Goal: Information Seeking & Learning: Learn about a topic

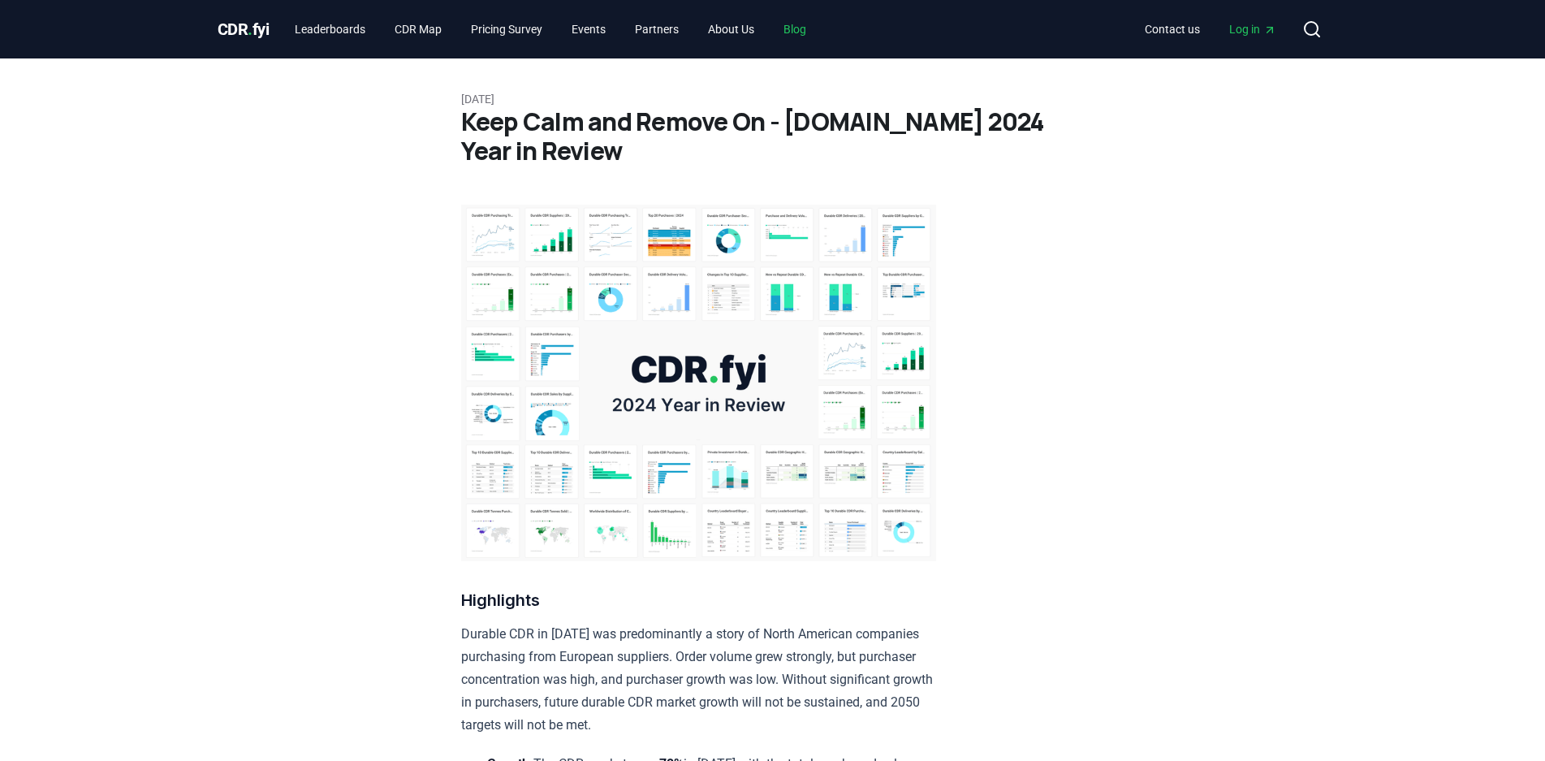
click at [819, 27] on link "Blog" at bounding box center [795, 29] width 49 height 29
click at [812, 36] on link "Blog" at bounding box center [795, 29] width 49 height 29
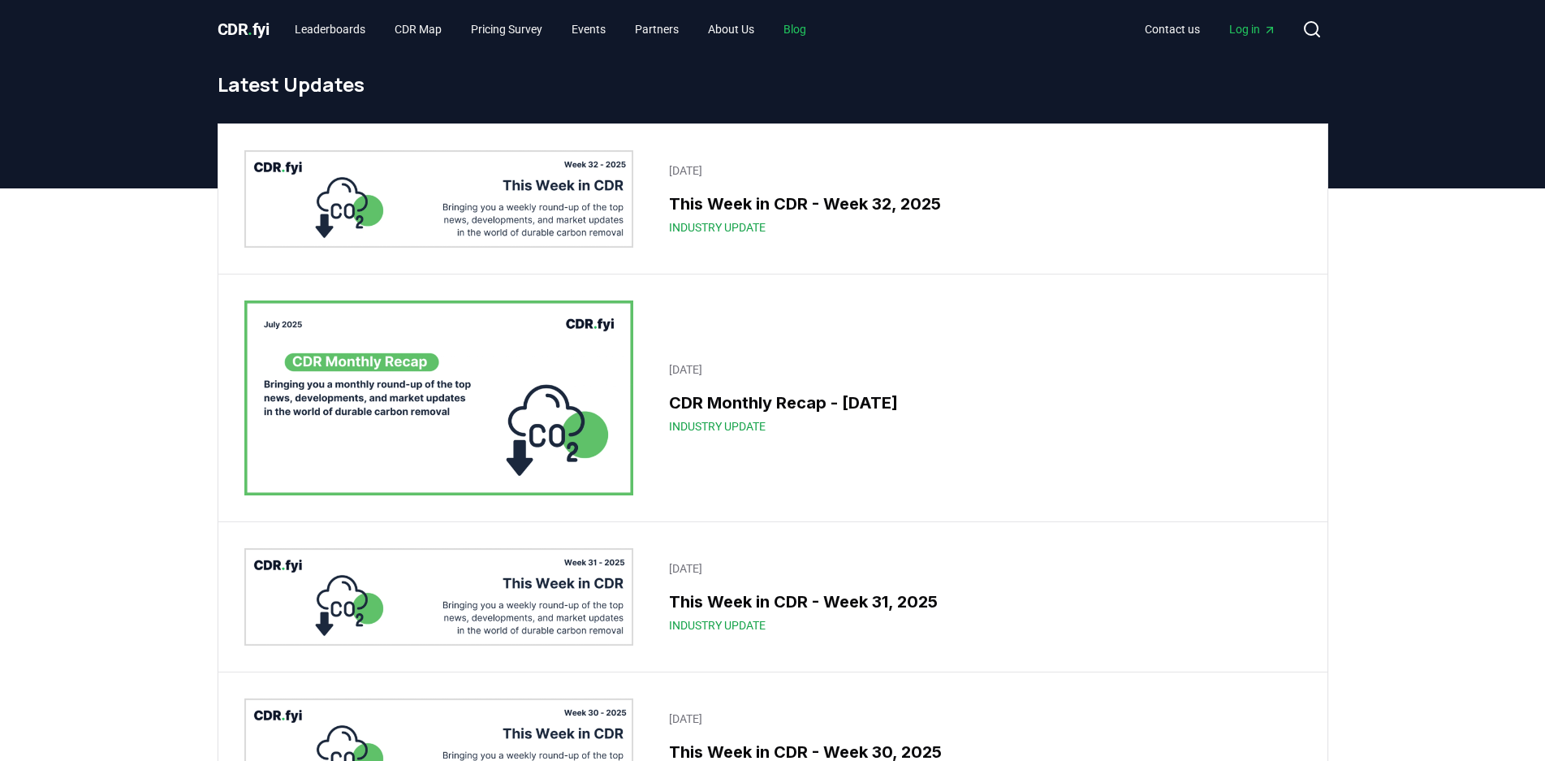
click at [807, 28] on link "Blog" at bounding box center [795, 29] width 49 height 29
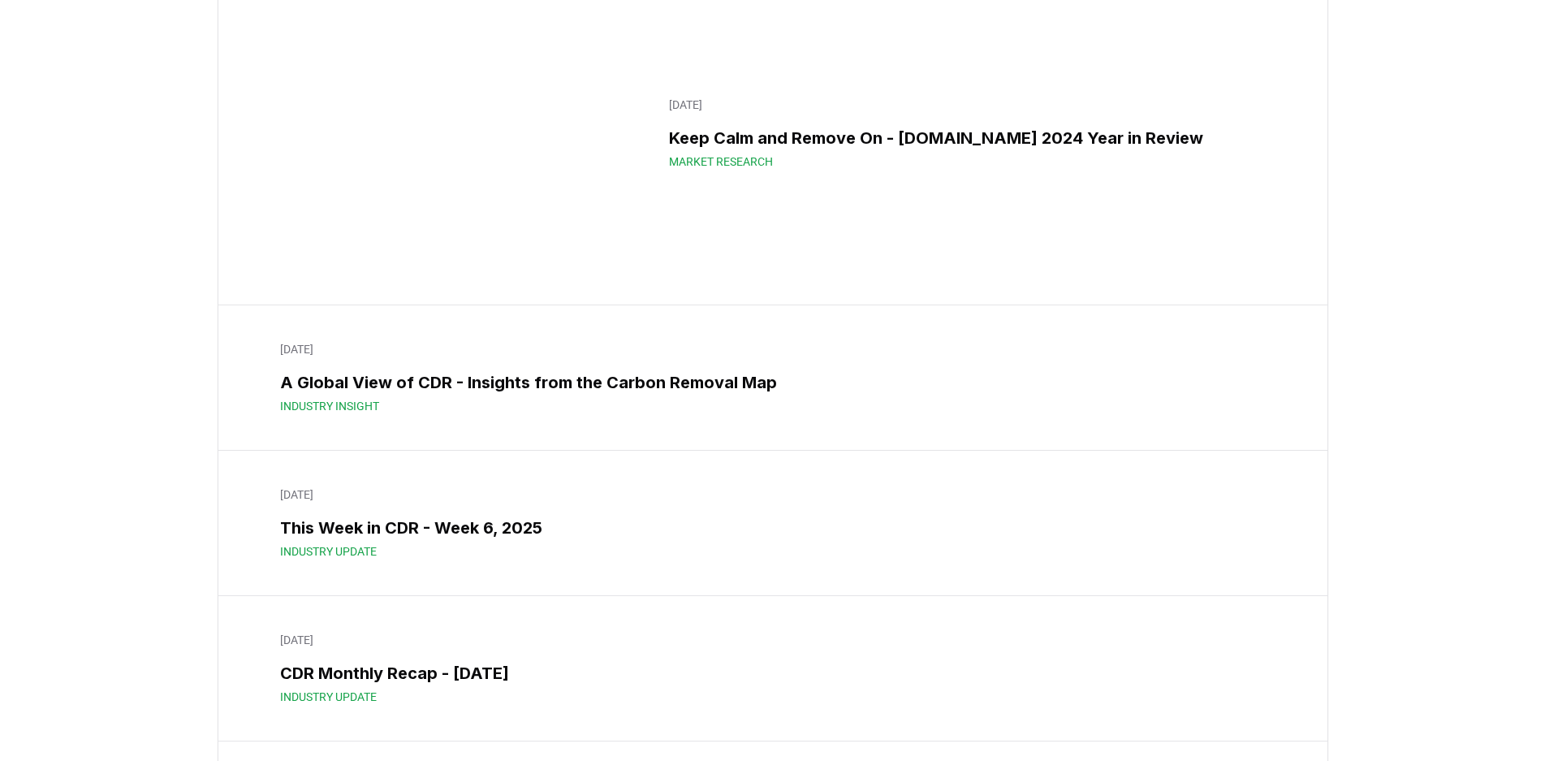
scroll to position [10313, 0]
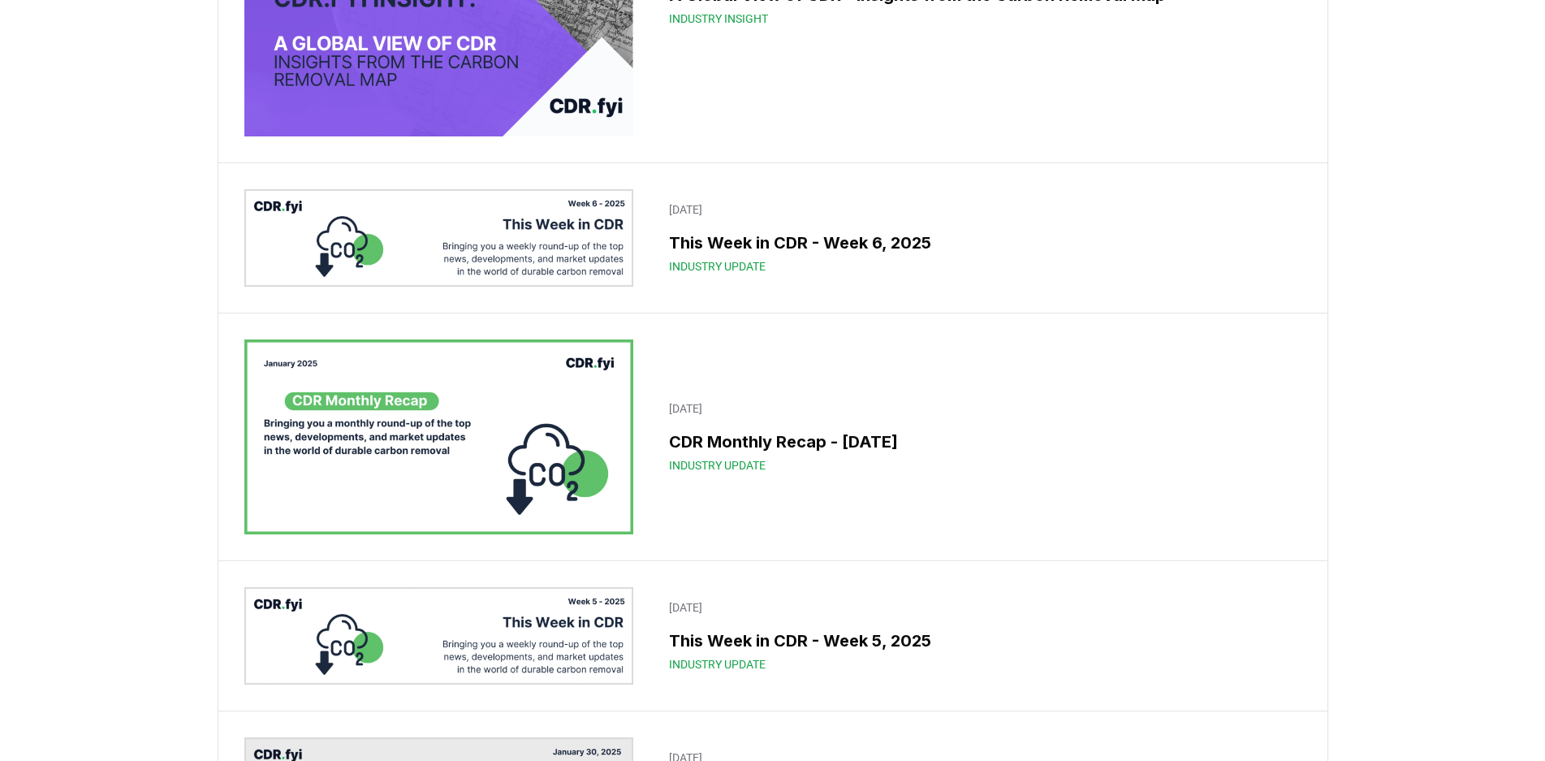
drag, startPoint x: 846, startPoint y: 456, endPoint x: 1284, endPoint y: 352, distance: 449.8
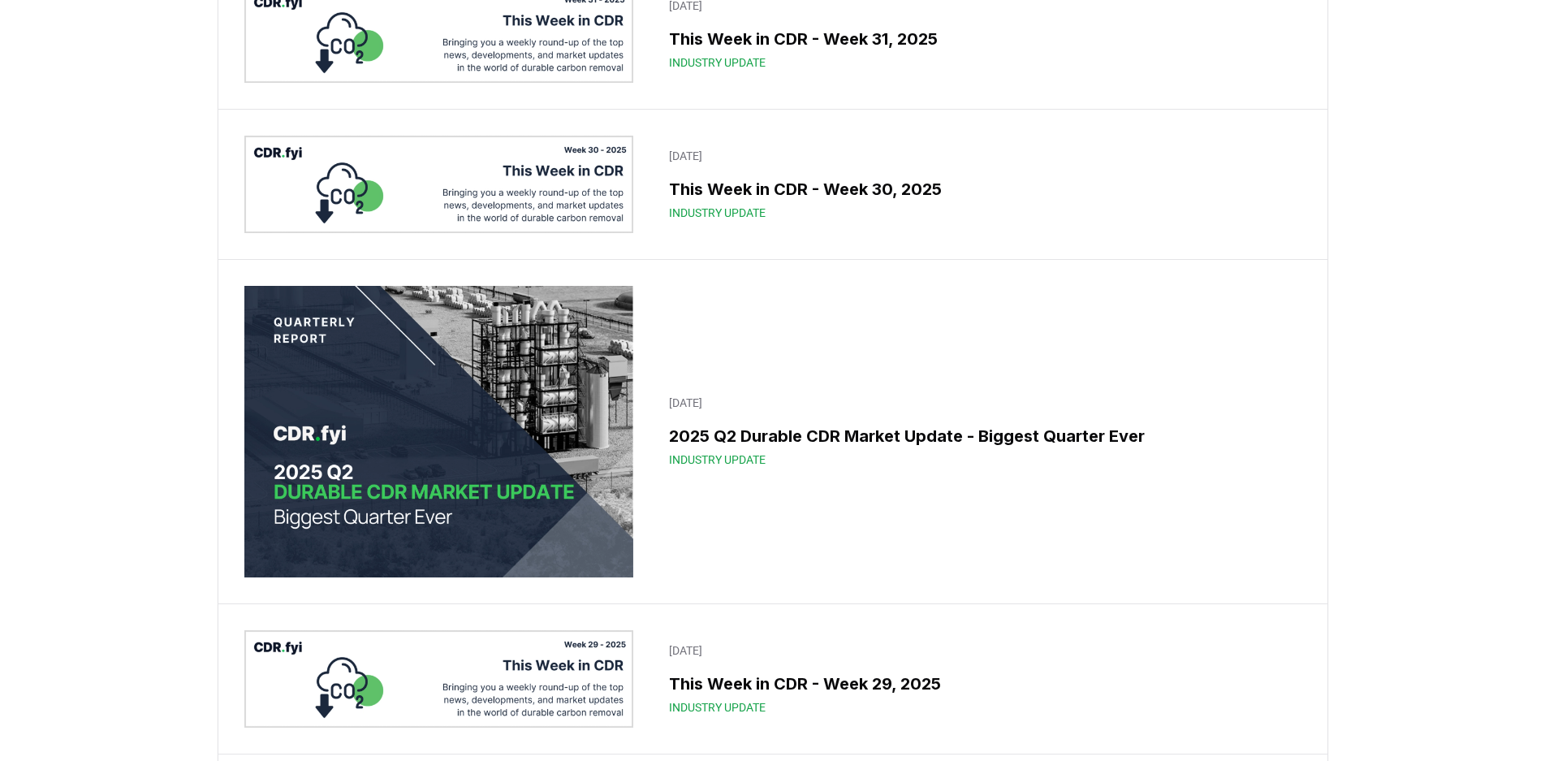
scroll to position [415, 0]
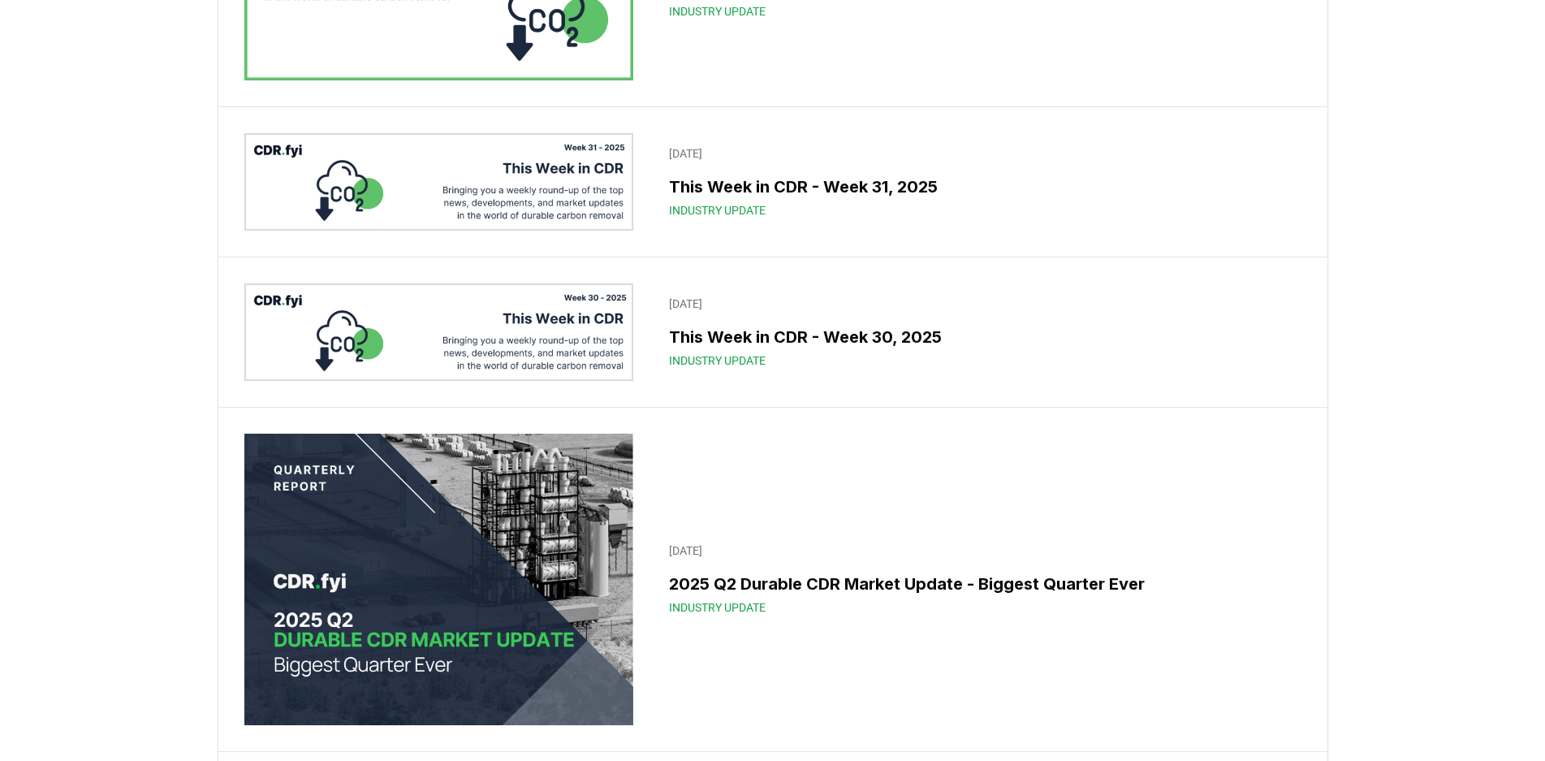
click at [510, 624] on img at bounding box center [439, 580] width 390 height 292
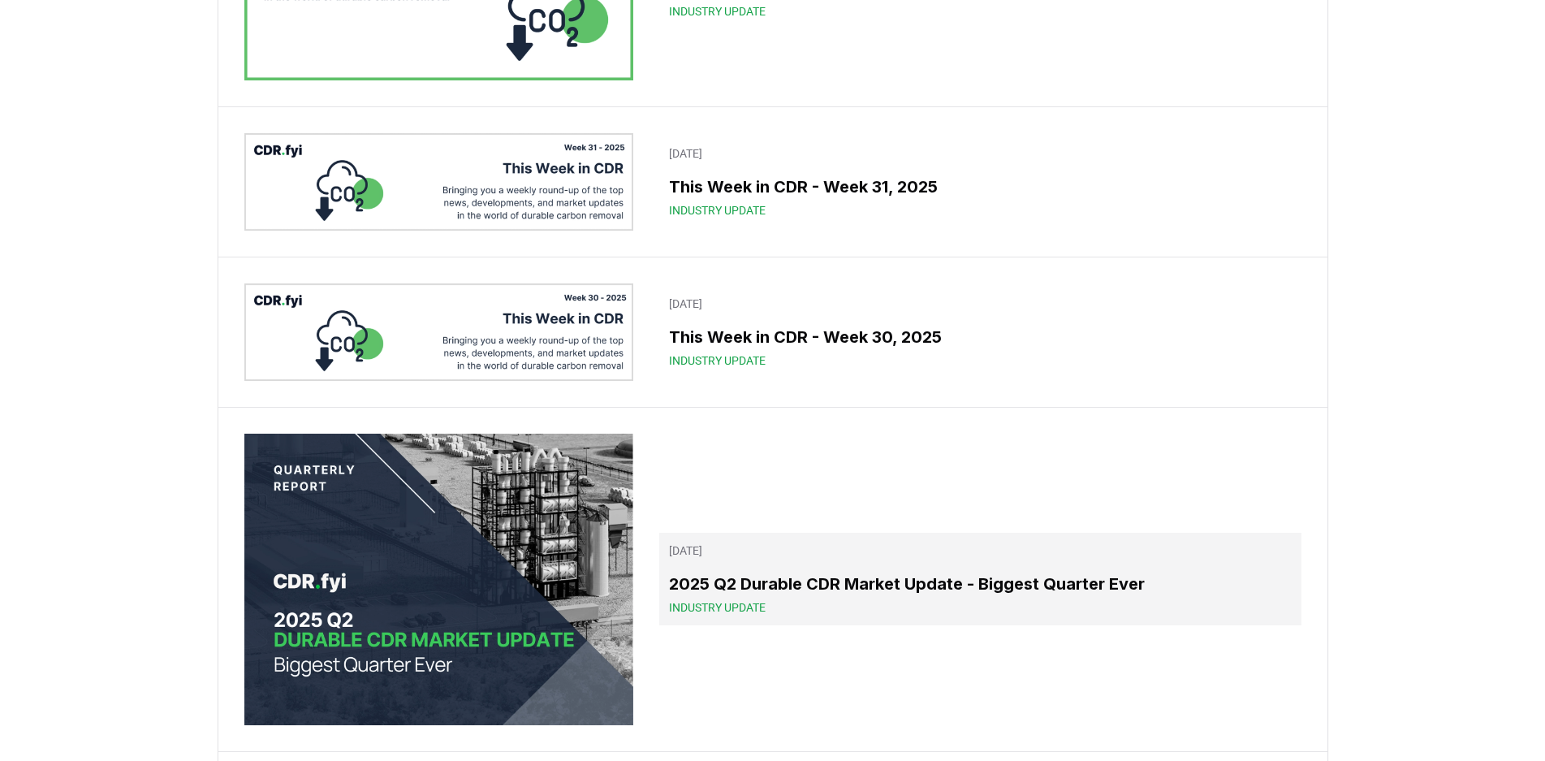
click at [704, 584] on h3 "2025 Q2 Durable CDR Market Update - Biggest Quarter Ever" at bounding box center [980, 584] width 622 height 24
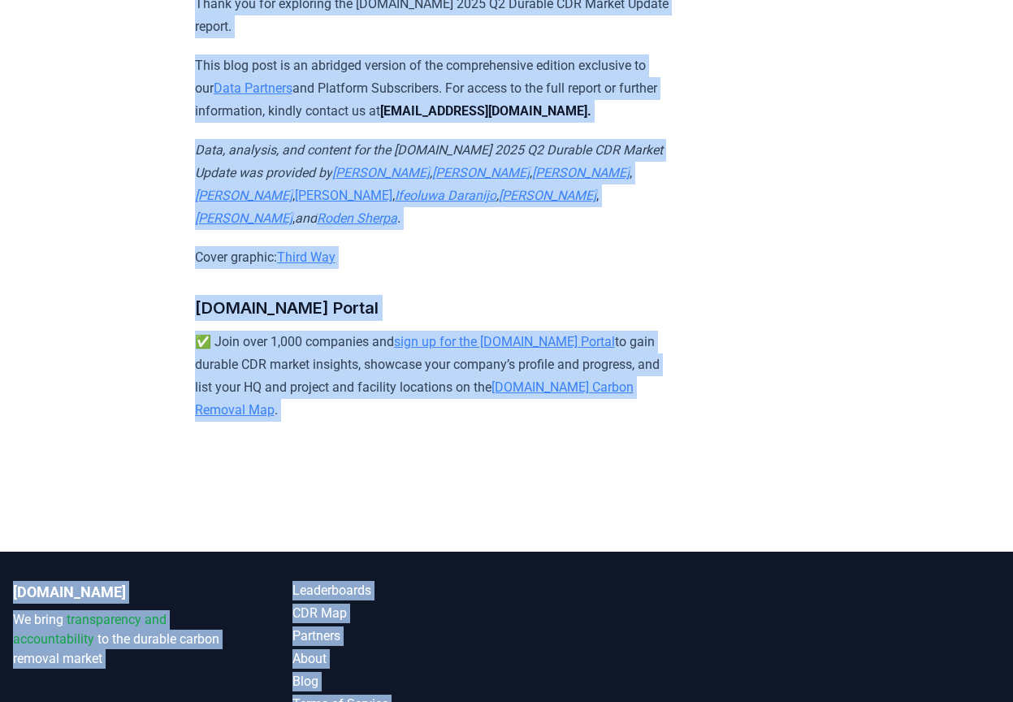
scroll to position [10889, 0]
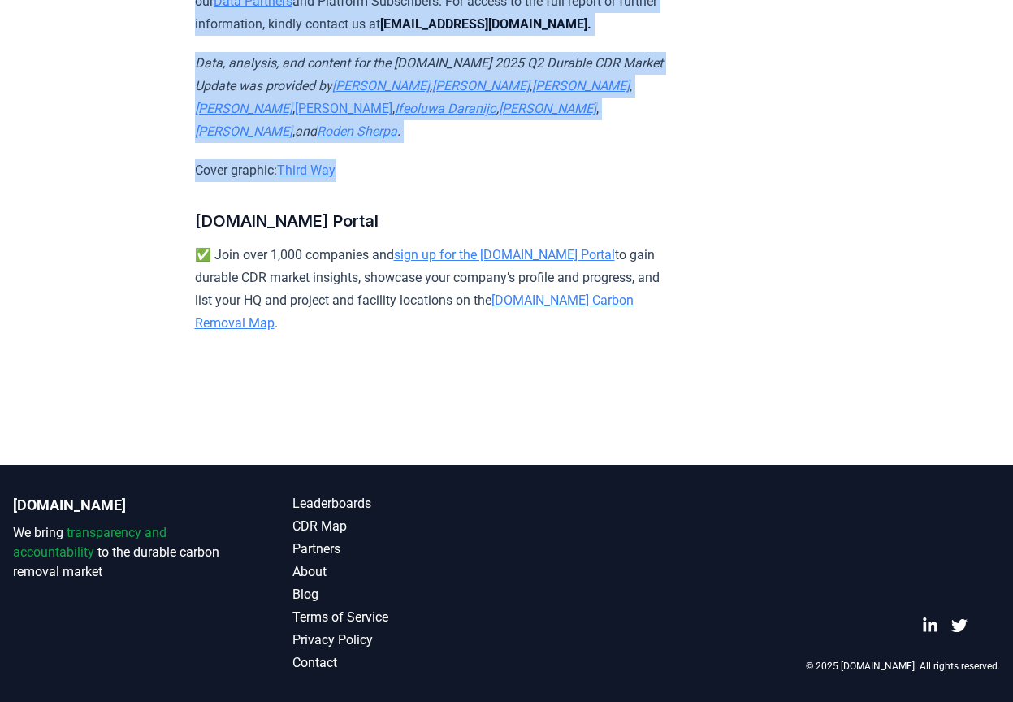
drag, startPoint x: 201, startPoint y: 114, endPoint x: 375, endPoint y: 162, distance: 180.8
copy article "2025 Q2 Durable CDR Market Update - Biggest Quarter Ever Highlights Record Quar…"
click at [383, 67] on em "Data, analysis, and content for the CDR.fyi 2025 Q2 Durable CDR Market Update w…" at bounding box center [429, 74] width 468 height 38
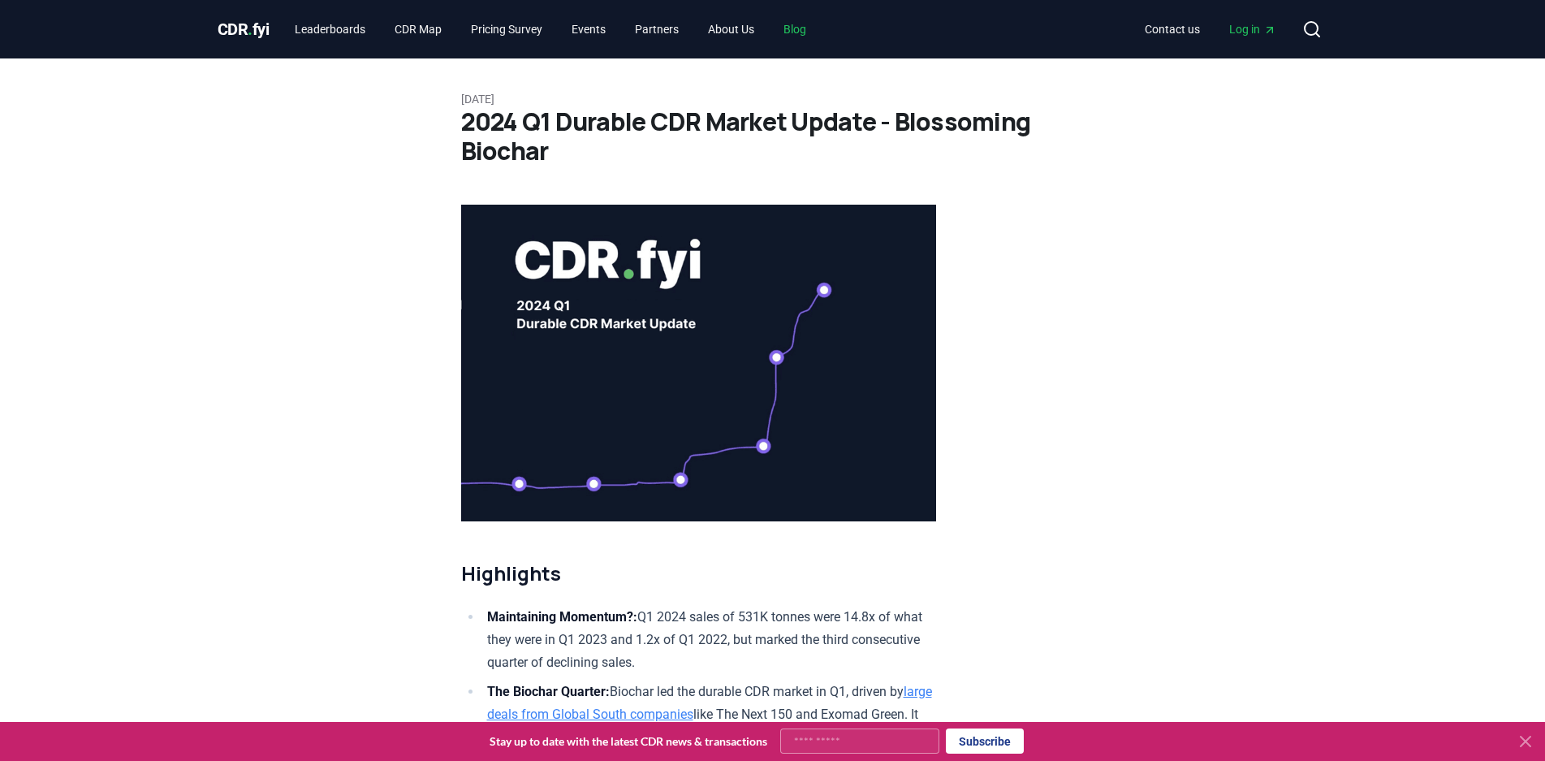
click at [807, 24] on link "Blog" at bounding box center [795, 29] width 49 height 29
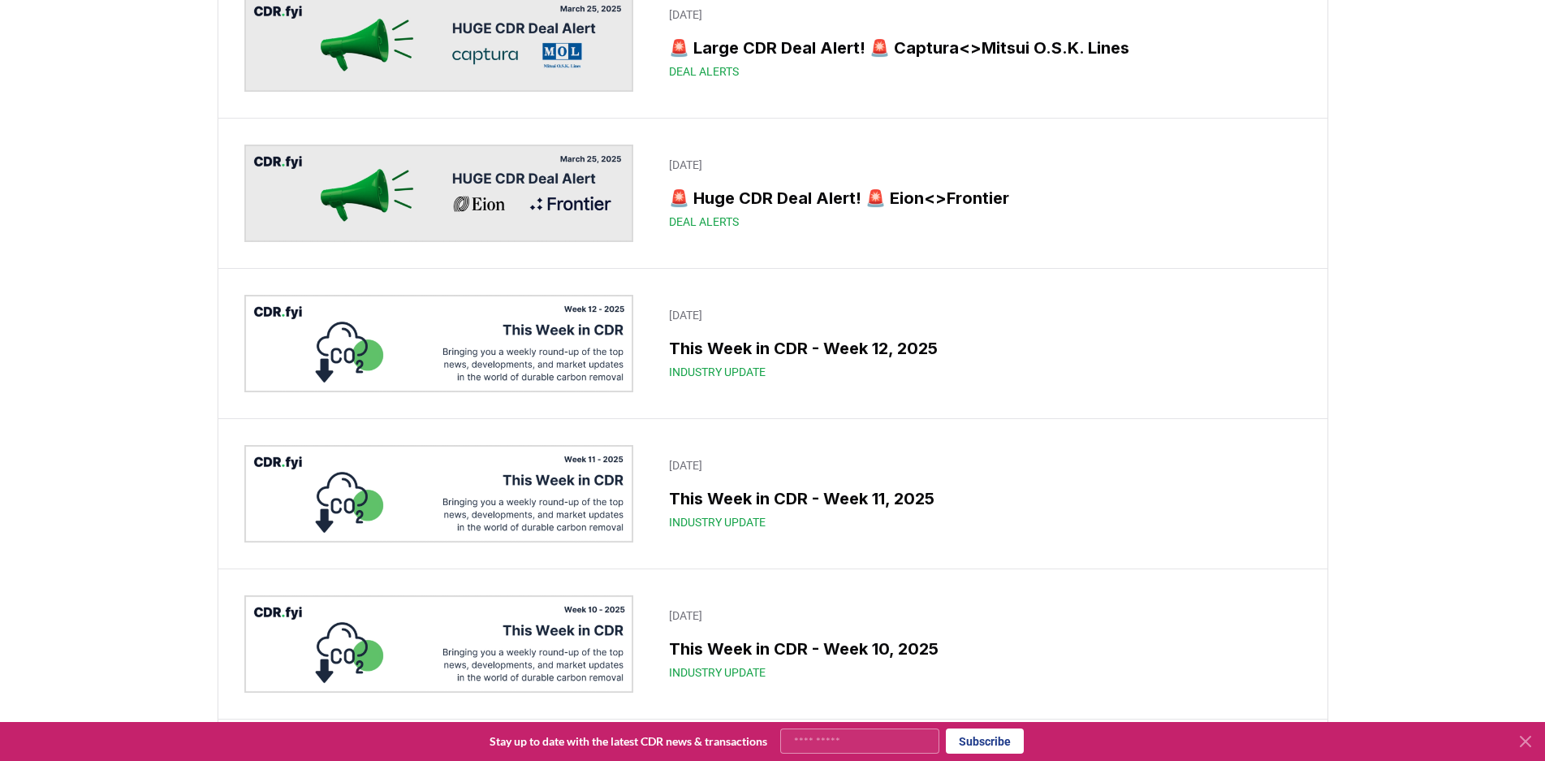
scroll to position [7633, 0]
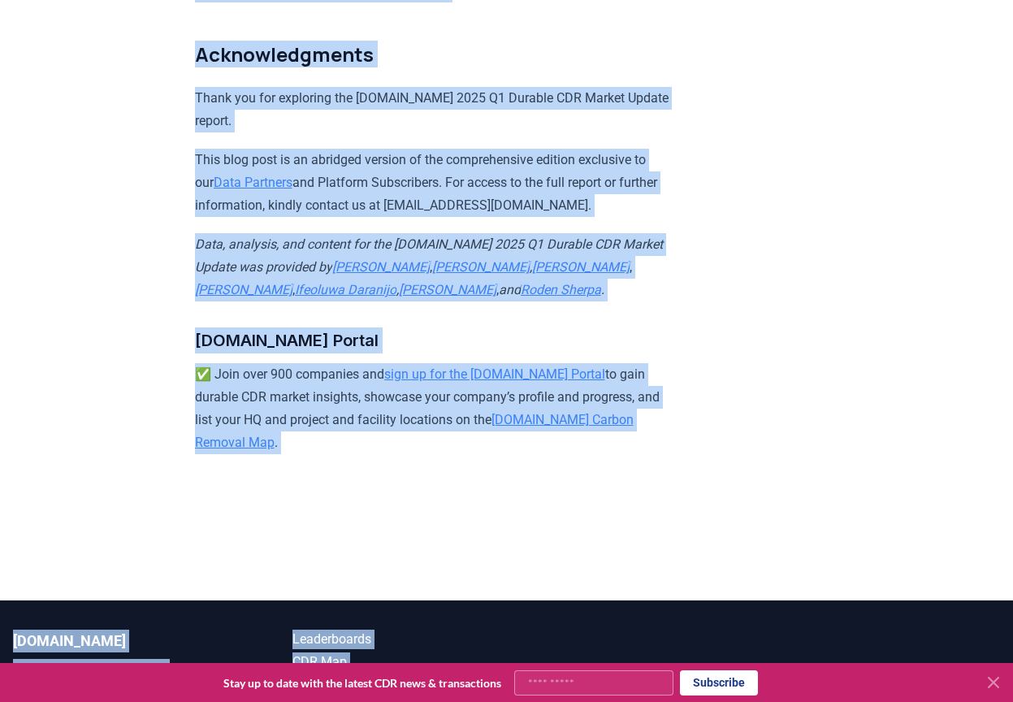
scroll to position [9631, 0]
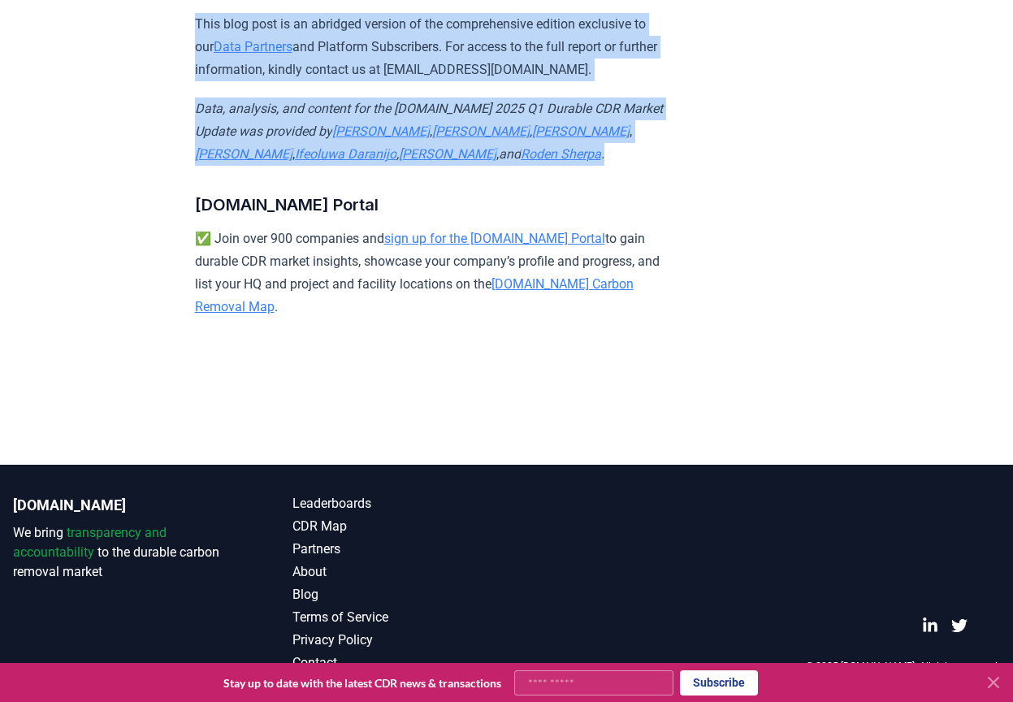
drag, startPoint x: 190, startPoint y: 113, endPoint x: 557, endPoint y: 162, distance: 370.4
copy article "2025 Q1 Durable CDR Market Update - Back at Basecamp Highlights A quiet start t…"
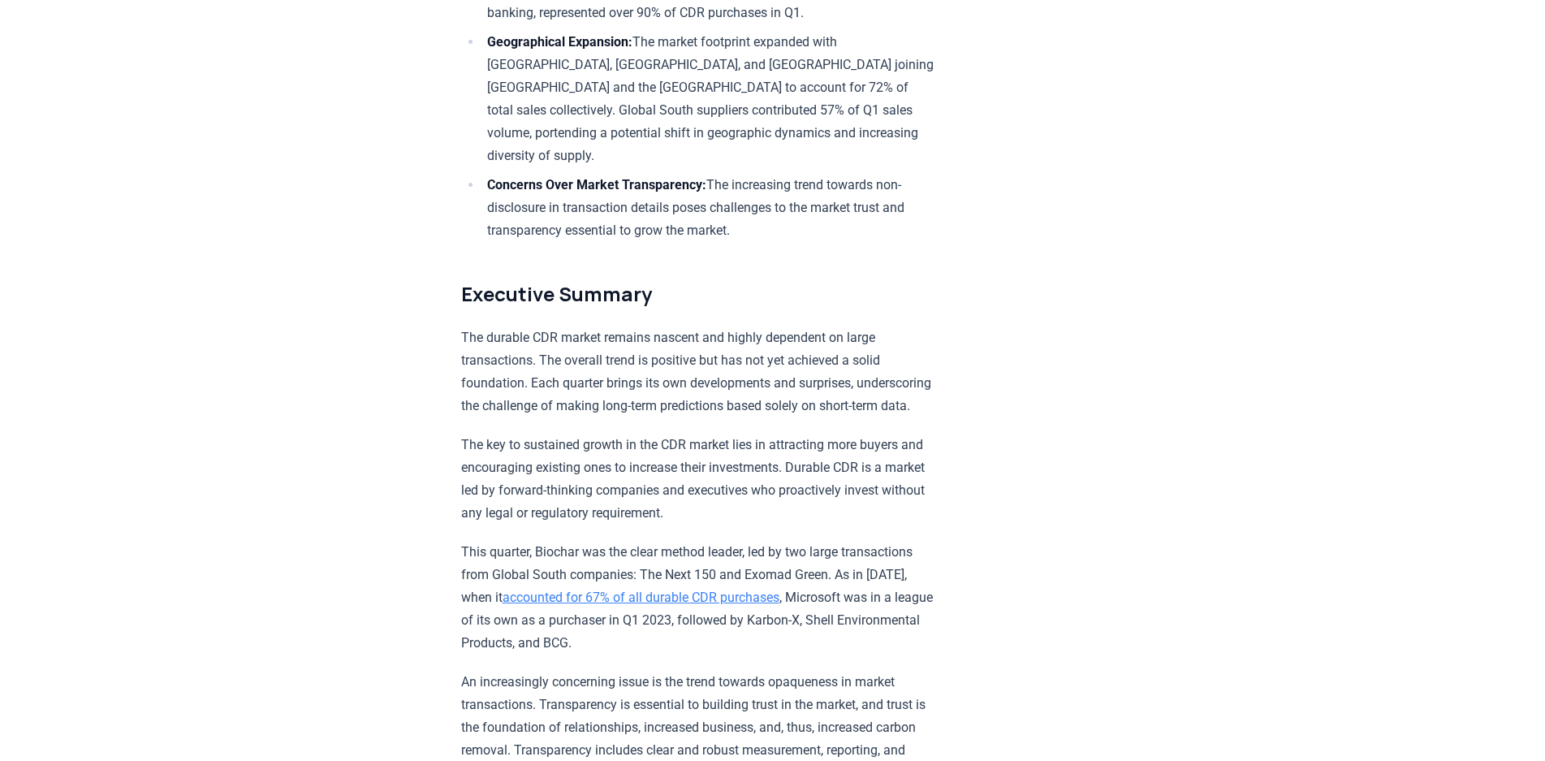
scroll to position [893, 0]
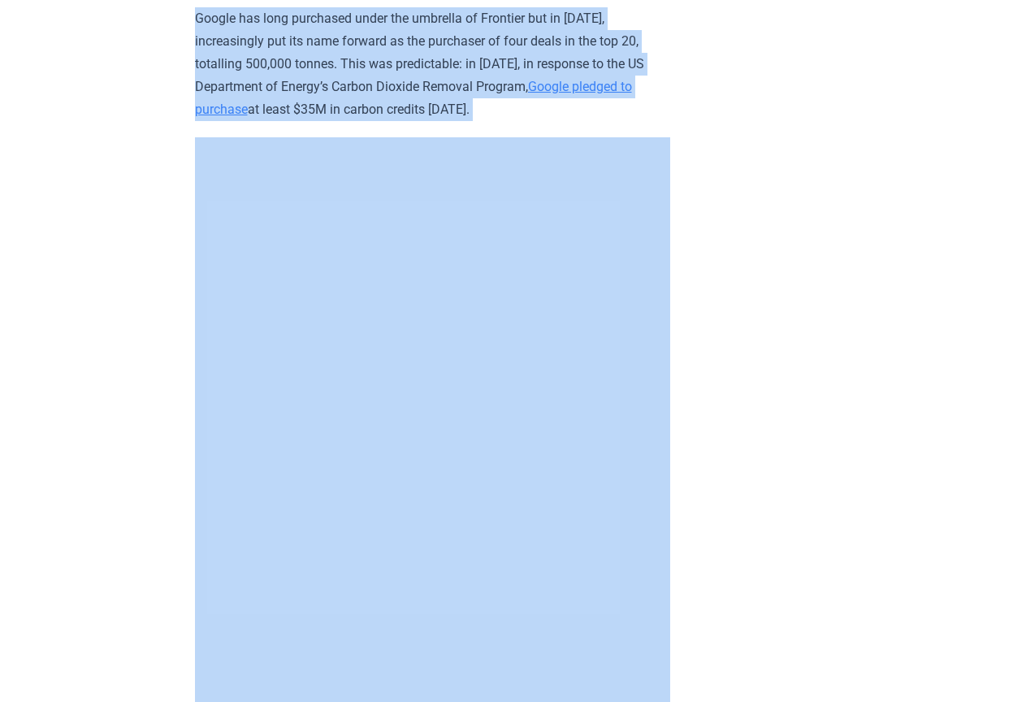
drag, startPoint x: 198, startPoint y: 114, endPoint x: 624, endPoint y: 733, distance: 752.1
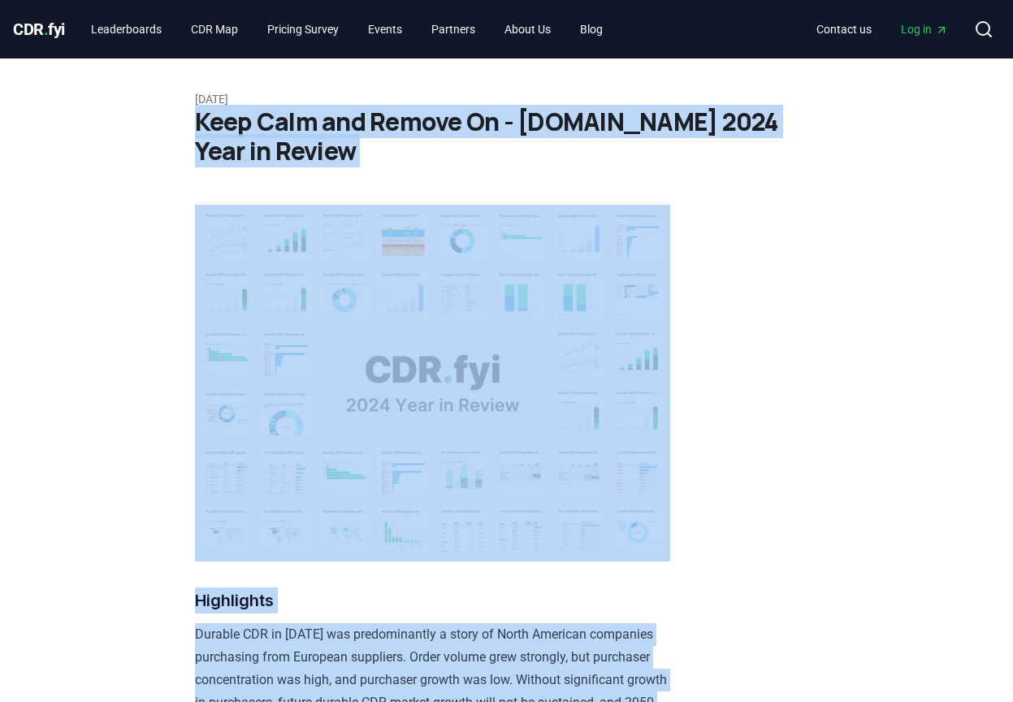
click at [275, 153] on h1 "Keep Calm and Remove On - CDR.fyi 2024 Year in Review" at bounding box center [507, 136] width 624 height 58
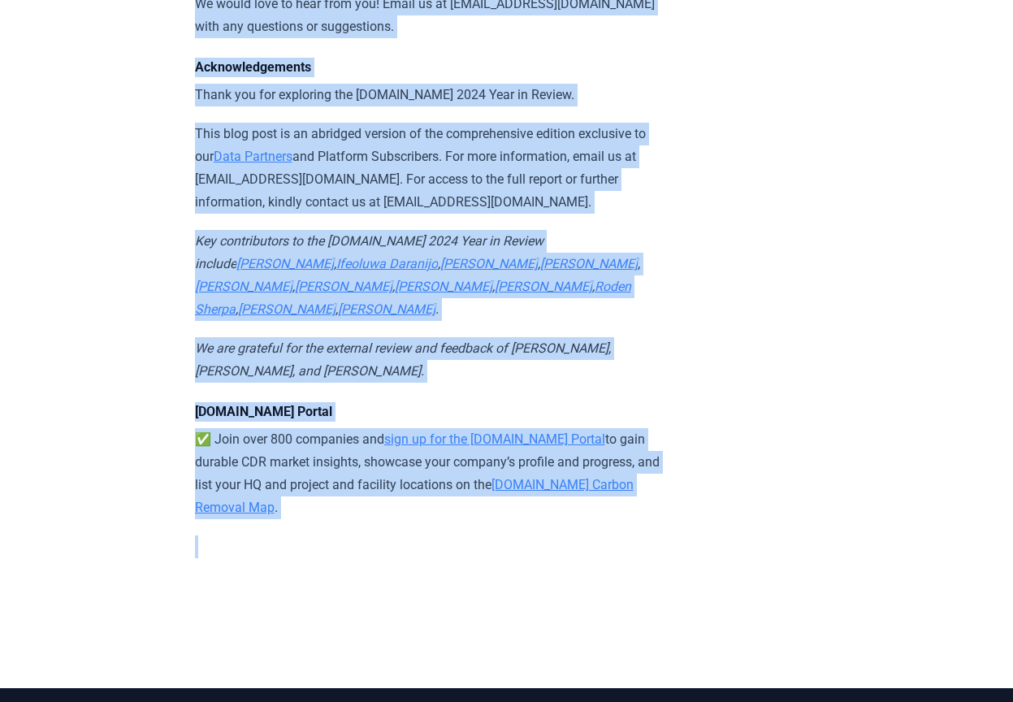
scroll to position [17246, 0]
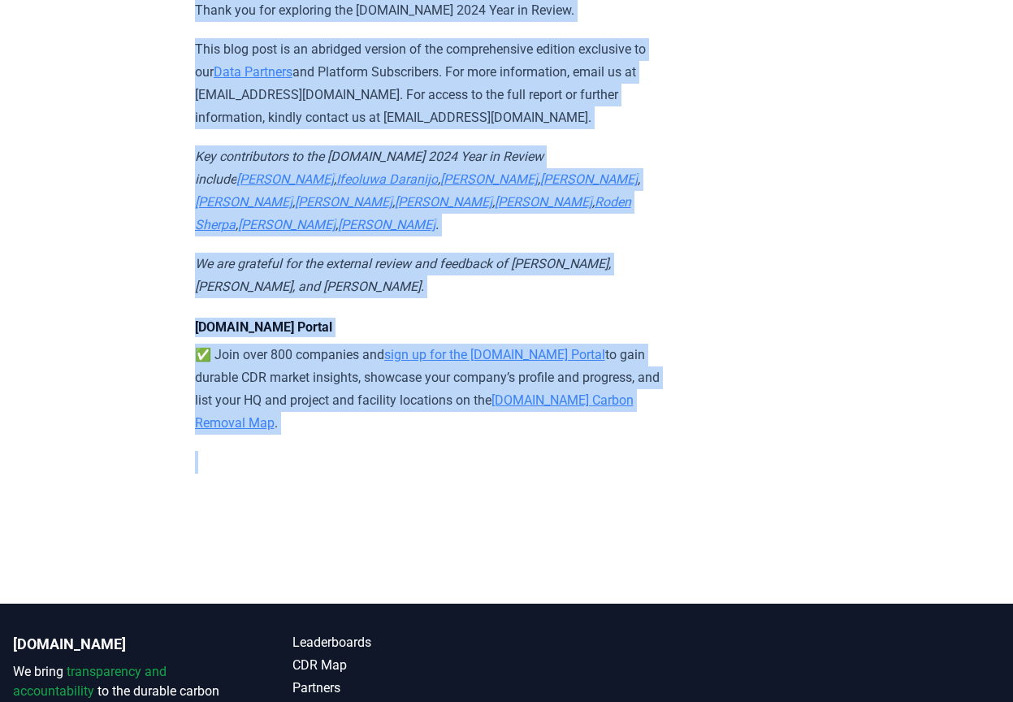
drag, startPoint x: 184, startPoint y: 113, endPoint x: 603, endPoint y: 345, distance: 479.1
copy article "Keep Calm and Remove On - CDR.fyi 2024 Year in Review Highlights Durable CDR in…"
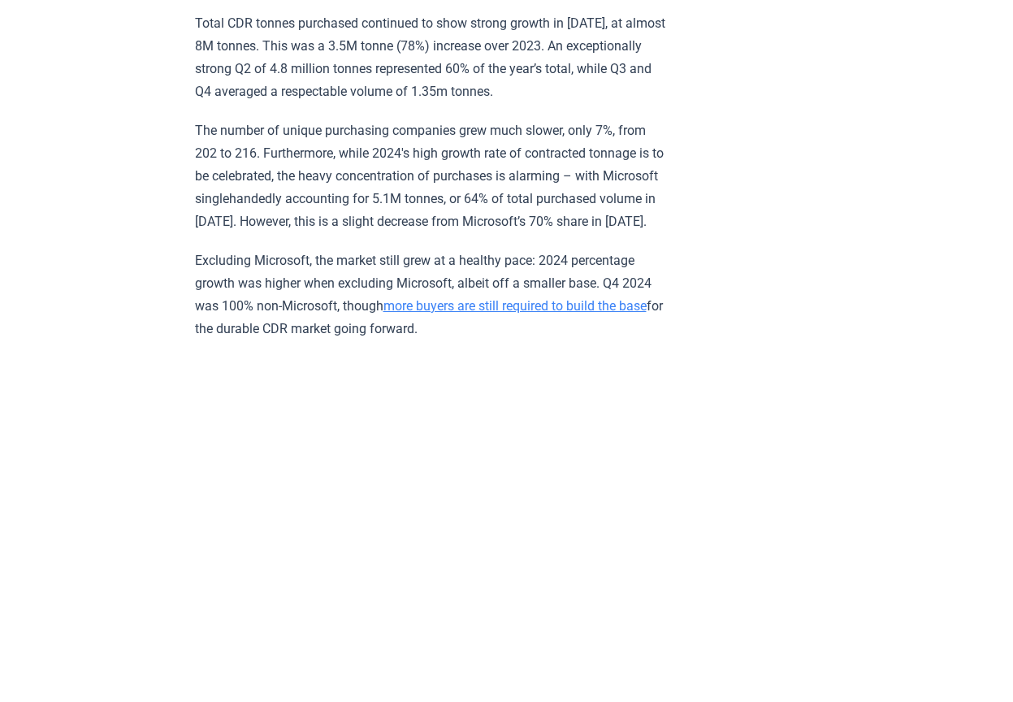
scroll to position [3004, 0]
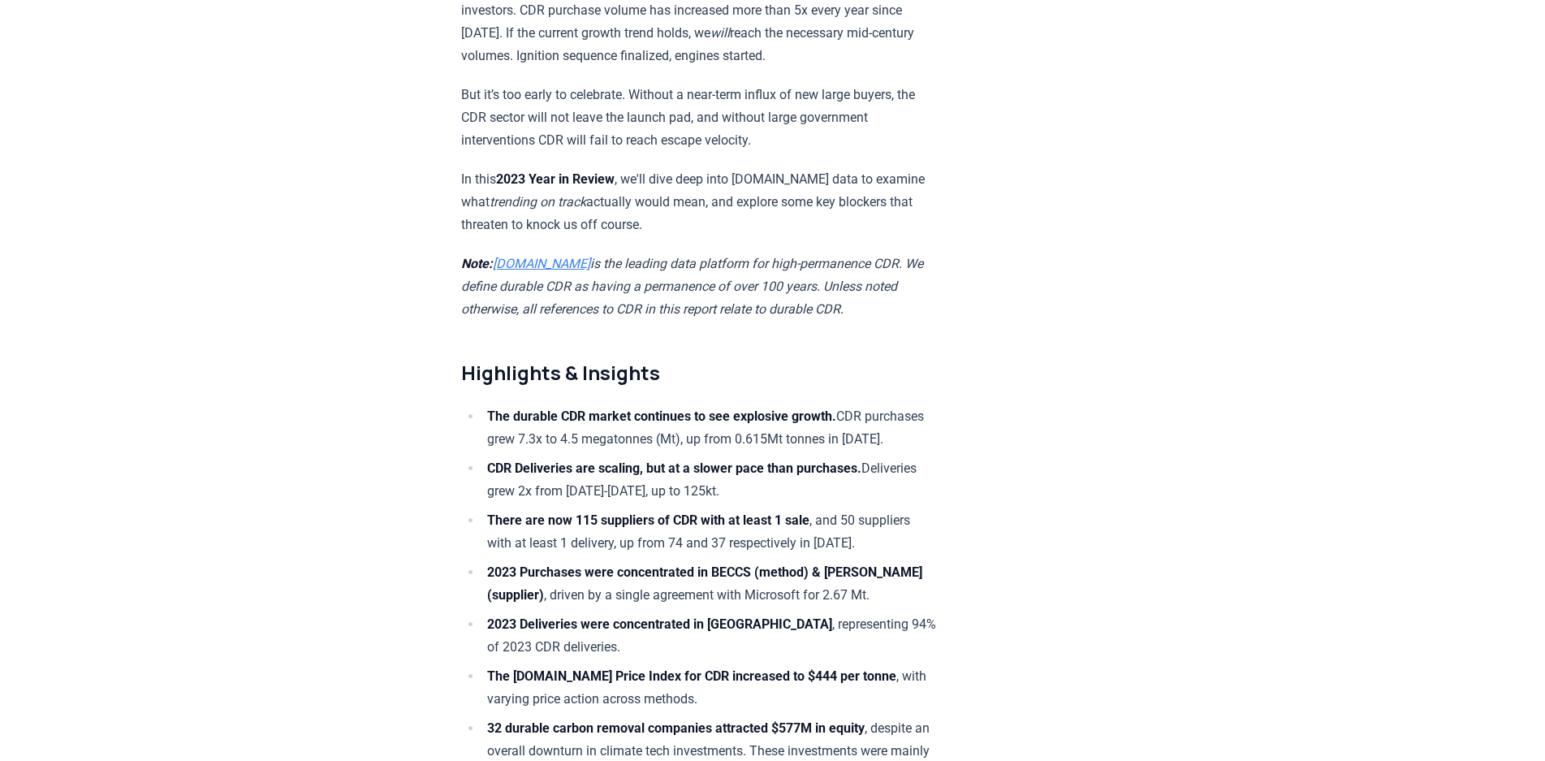
scroll to position [1056, 0]
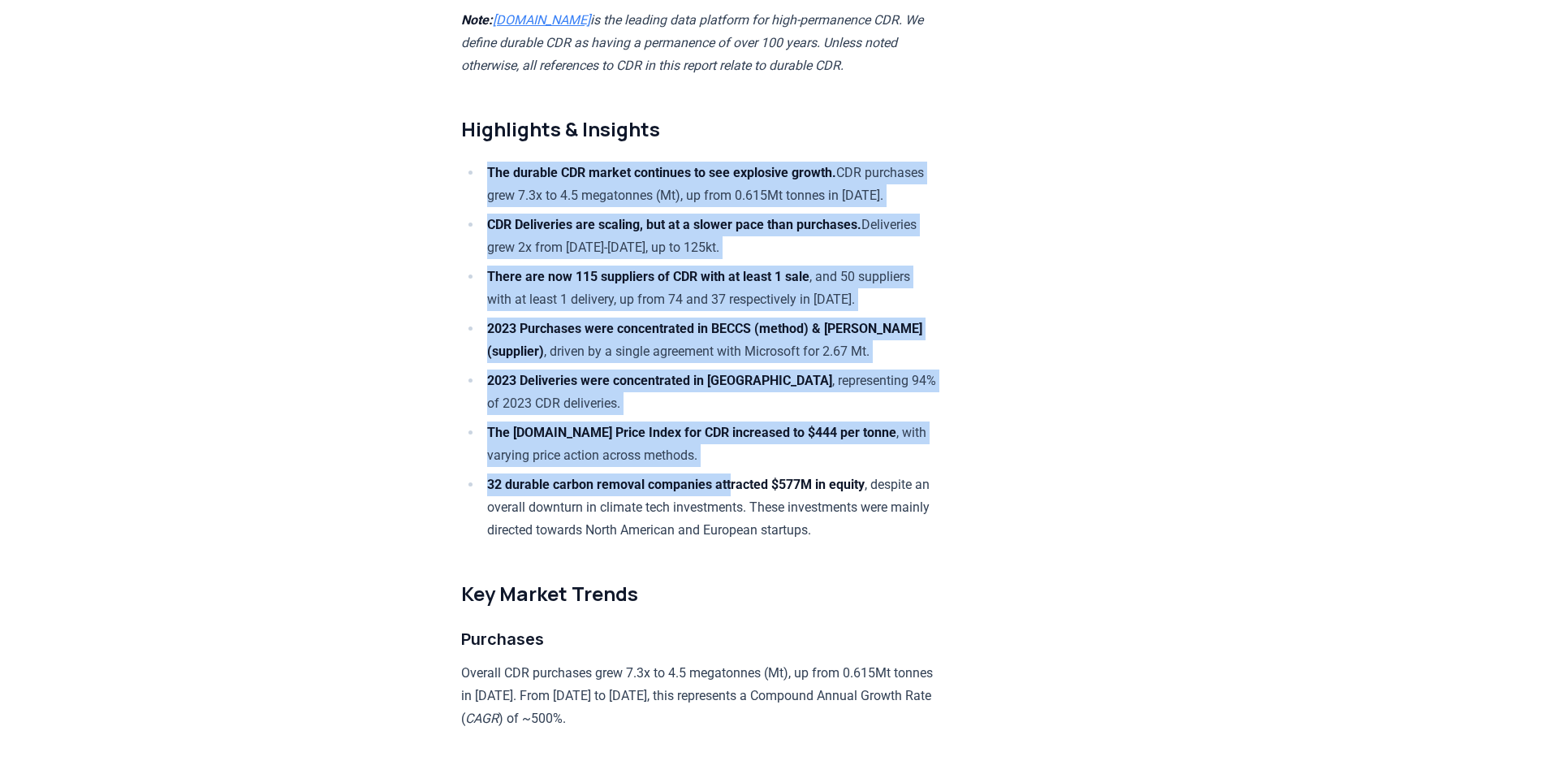
drag, startPoint x: 484, startPoint y: 131, endPoint x: 750, endPoint y: 477, distance: 437.2
click at [750, 477] on ul "The durable CDR market continues to see explosive growth. CDR purchases grew 7.…" at bounding box center [698, 352] width 475 height 380
copy ul "The durable CDR market continues to see explosive growth. CDR purchases grew 7.…"
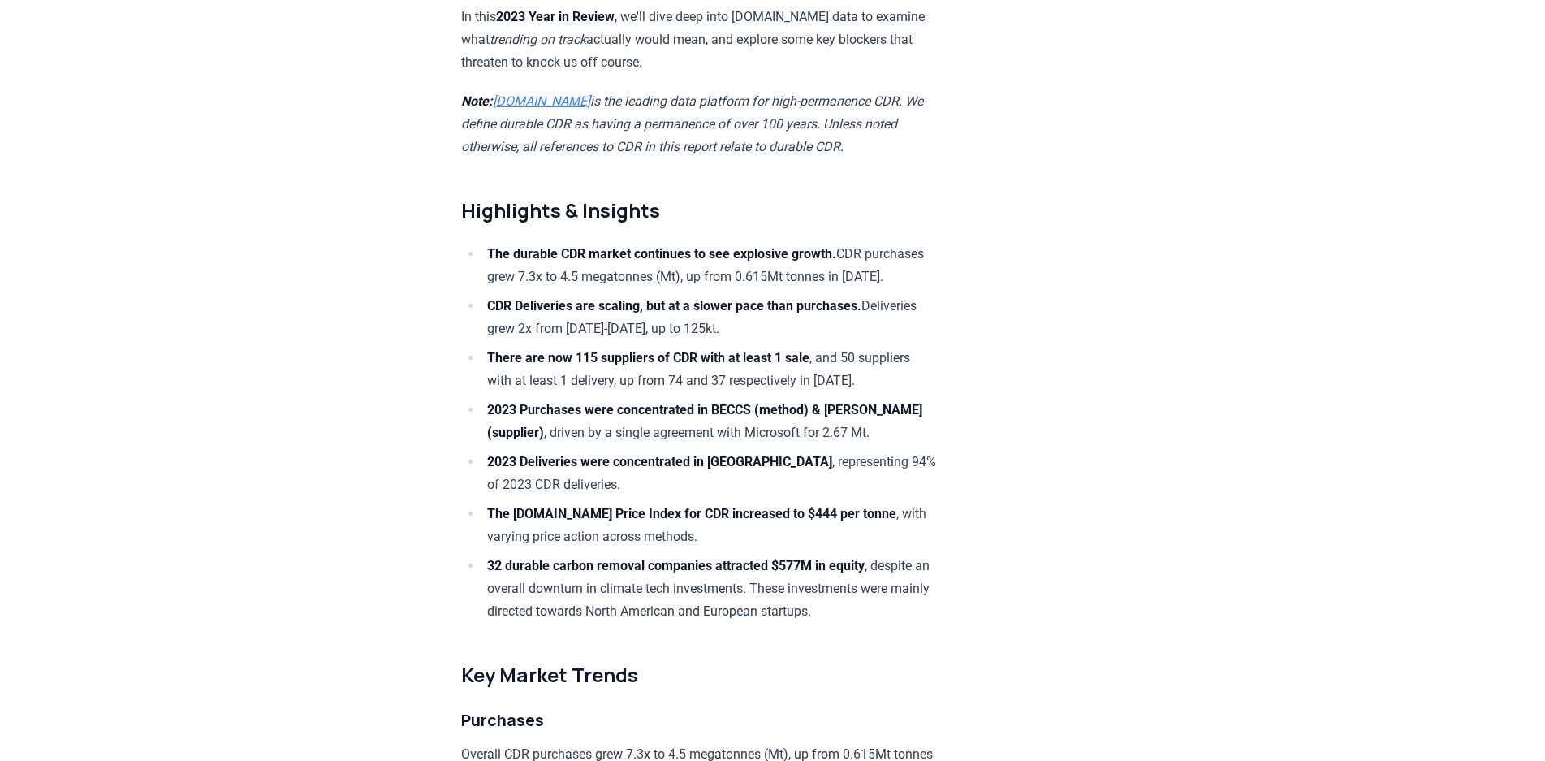
click at [541, 197] on h2 "Highlights & Insights" at bounding box center [698, 210] width 475 height 26
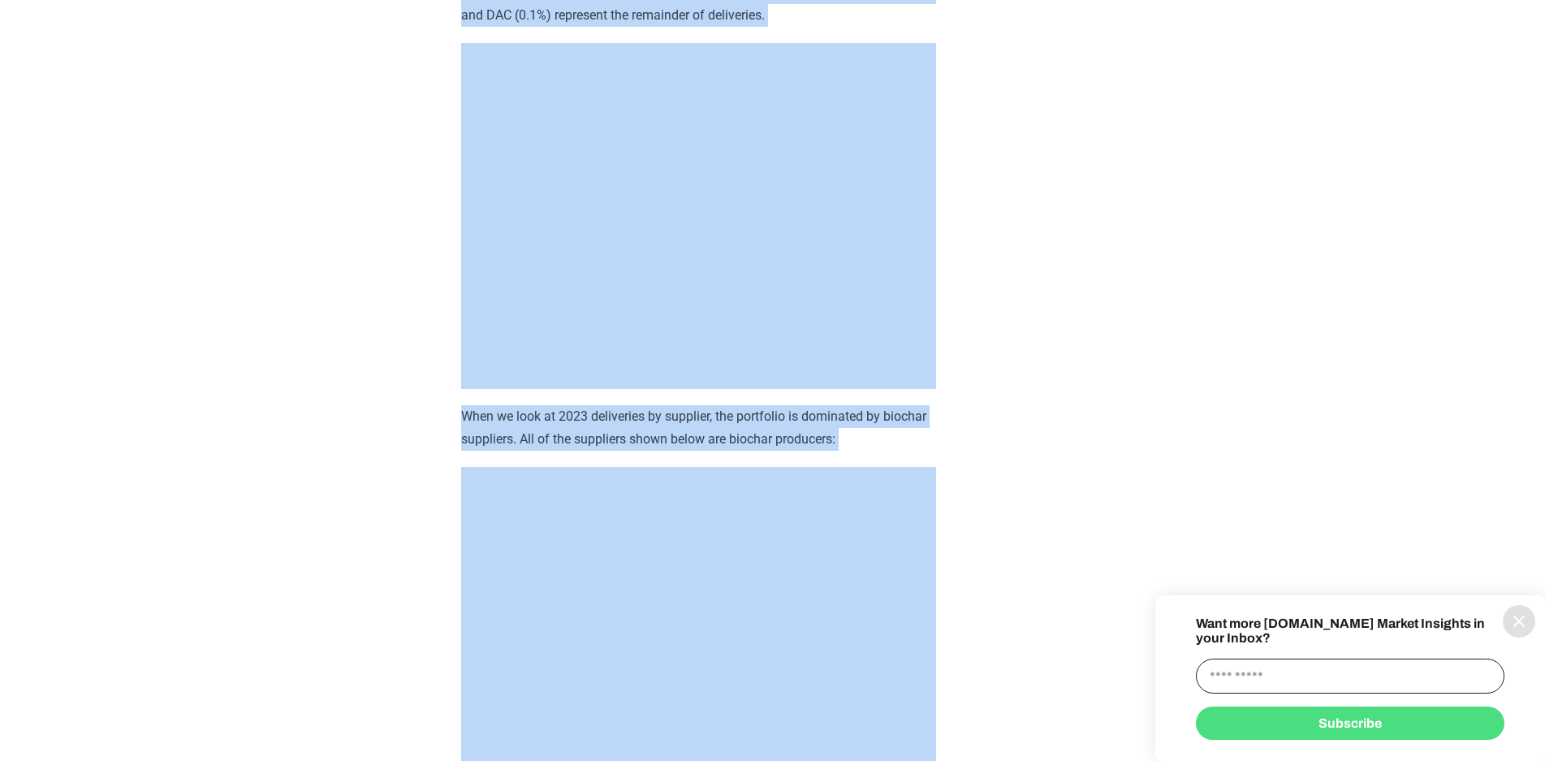
scroll to position [6018, 0]
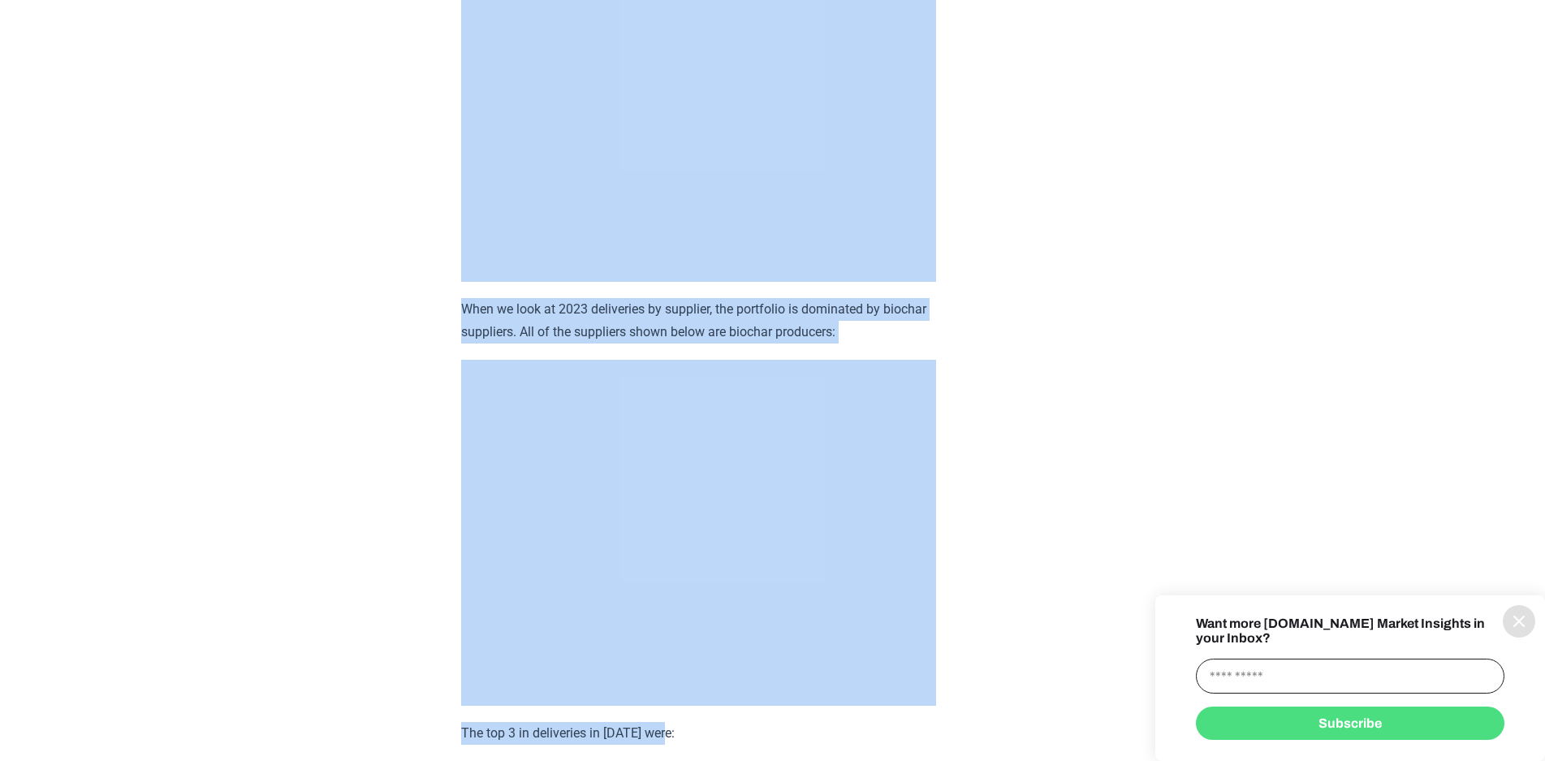
drag, startPoint x: 458, startPoint y: 118, endPoint x: 792, endPoint y: 762, distance: 725.3
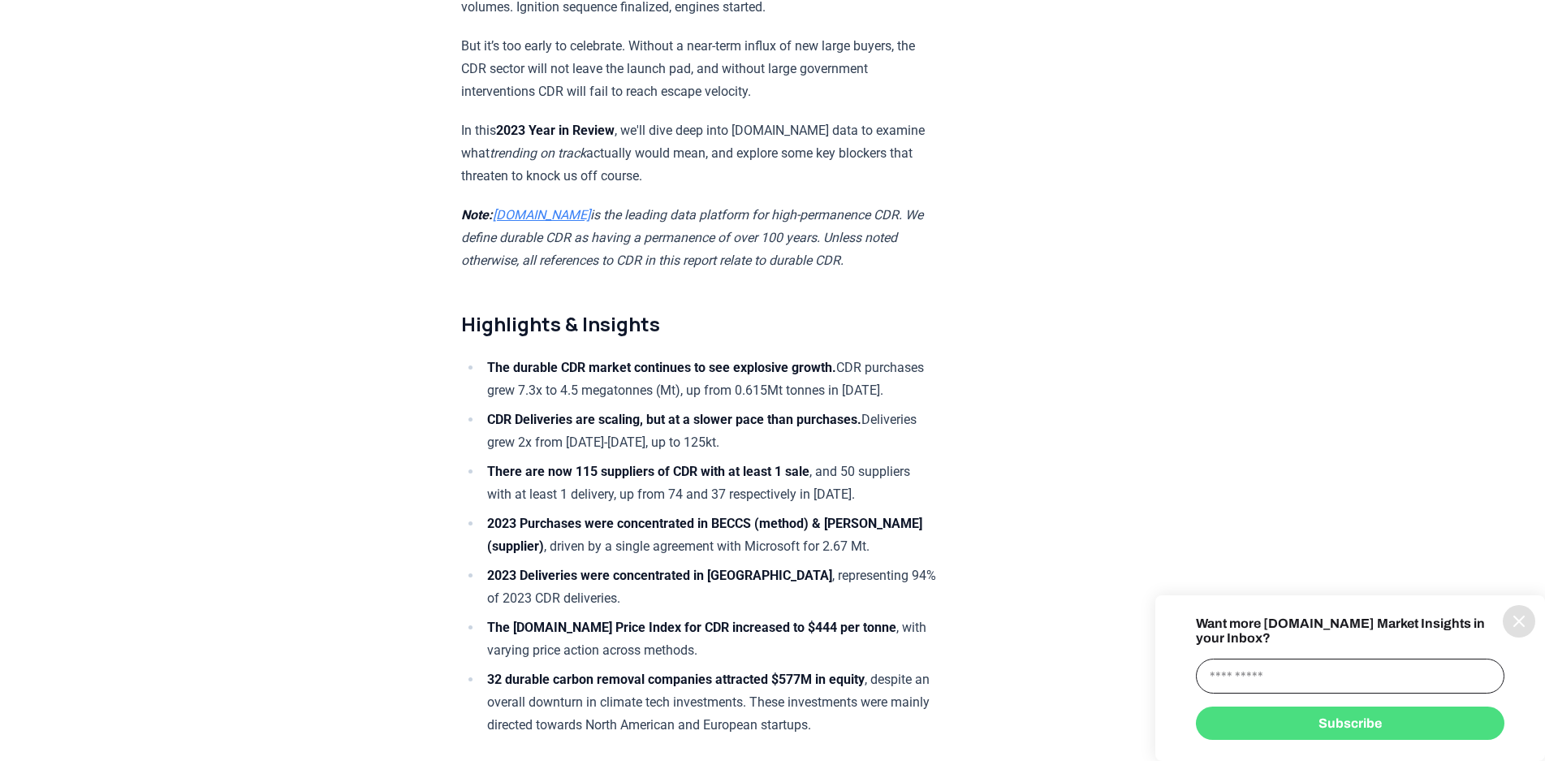
scroll to position [1056, 0]
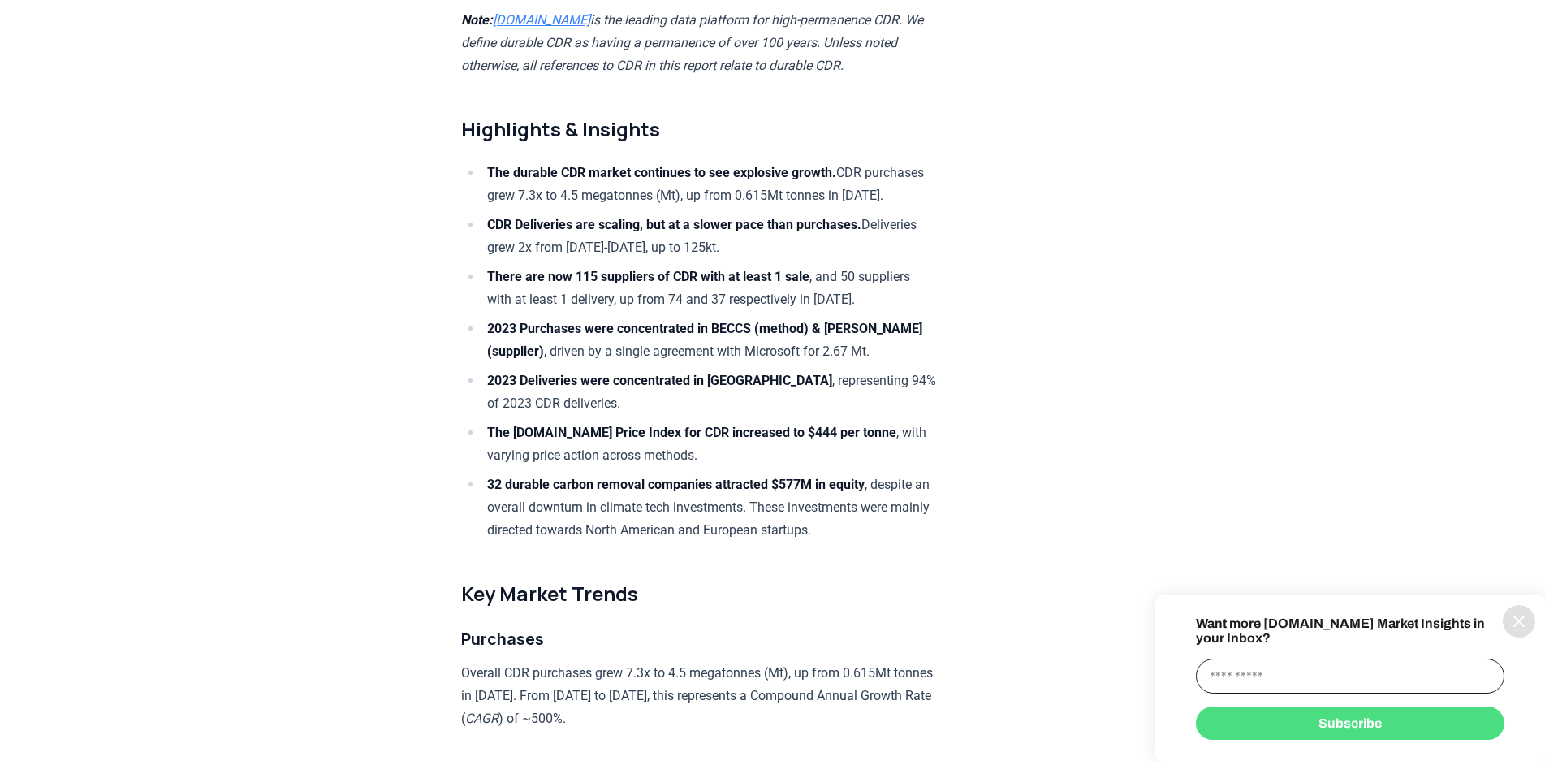
click at [486, 162] on li "The durable CDR market continues to see explosive growth. CDR purchases grew 7.…" at bounding box center [709, 184] width 454 height 45
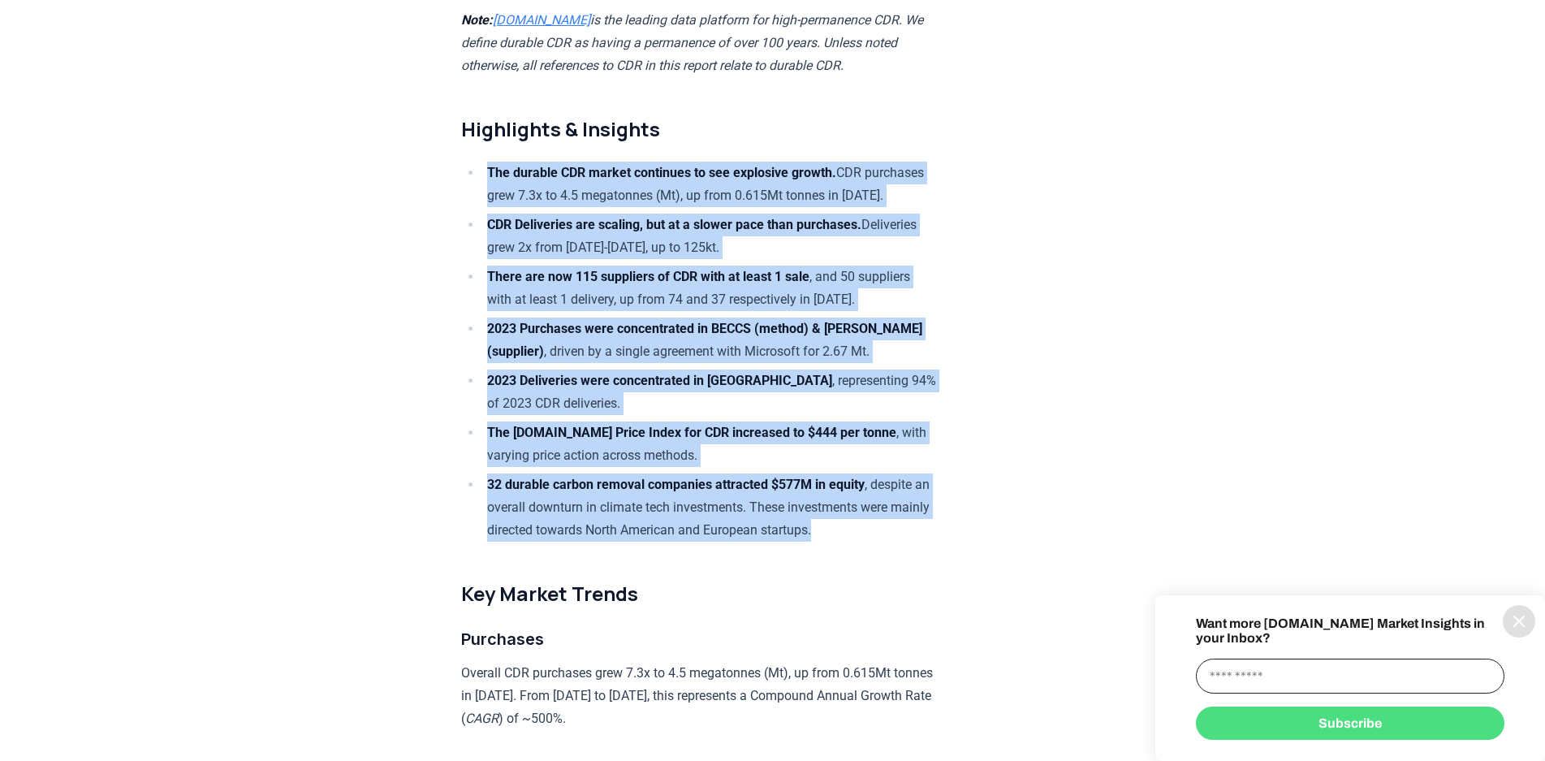
drag, startPoint x: 484, startPoint y: 129, endPoint x: 715, endPoint y: 551, distance: 481.5
click at [715, 542] on ul "The durable CDR market continues to see explosive growth. CDR purchases grew 7.…" at bounding box center [698, 352] width 475 height 380
click at [715, 542] on li "32 durable carbon removal companies attracted $577M in equity , despite an over…" at bounding box center [709, 507] width 454 height 68
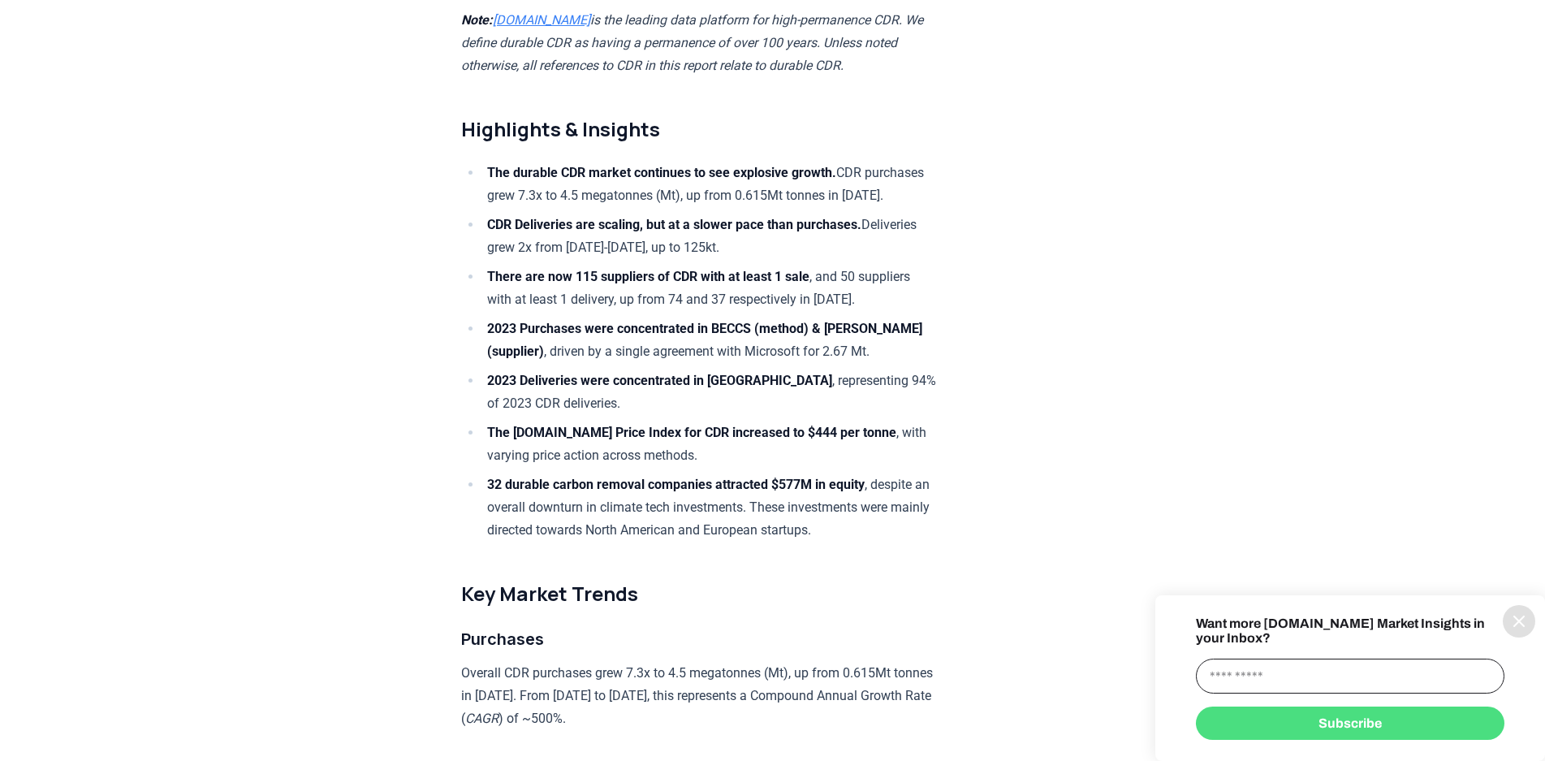
click at [1527, 631] on icon "information" at bounding box center [1519, 620] width 19 height 19
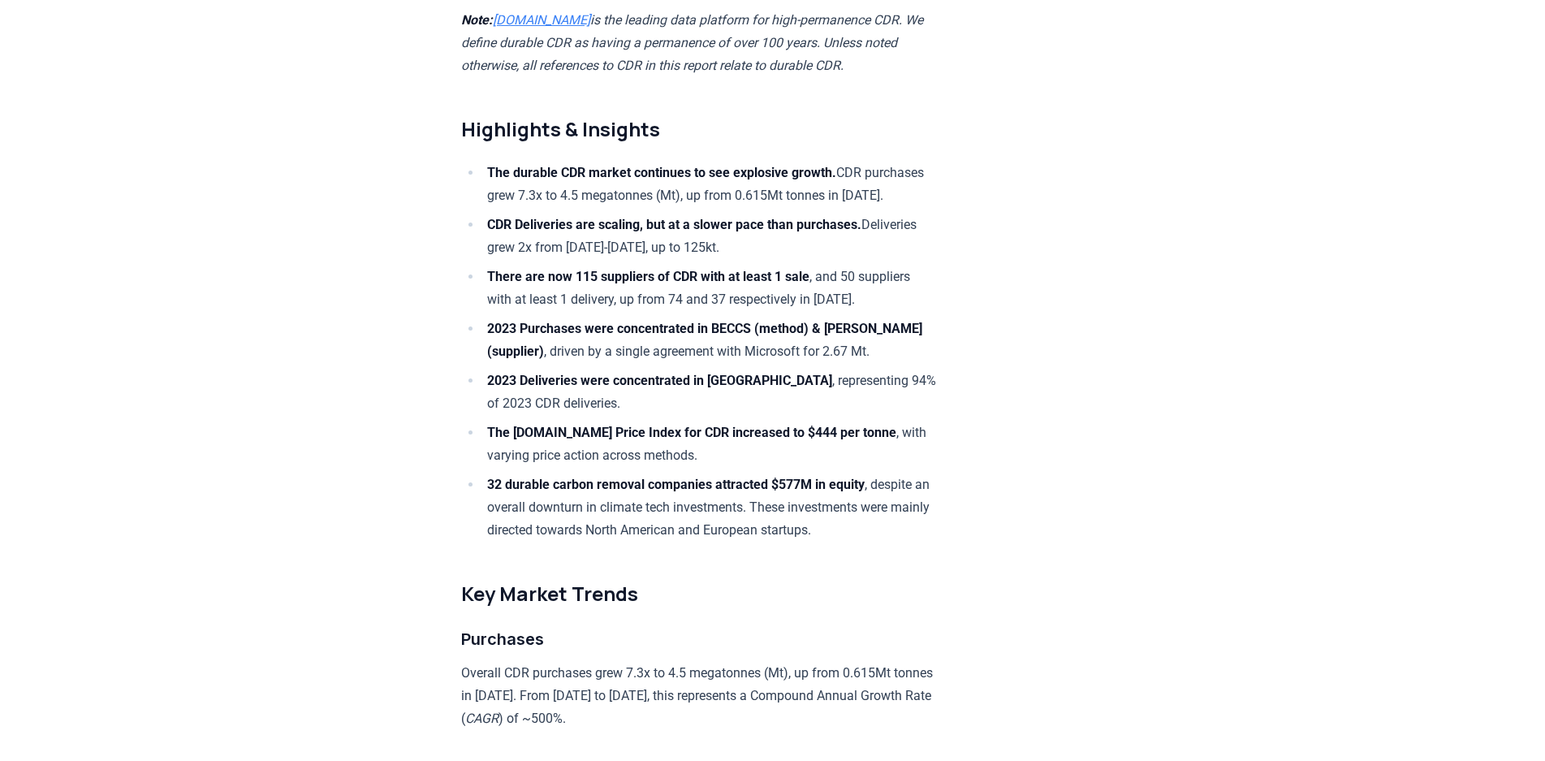
click at [486, 162] on li "The durable CDR market continues to see explosive growth. CDR purchases grew 7.…" at bounding box center [709, 184] width 454 height 45
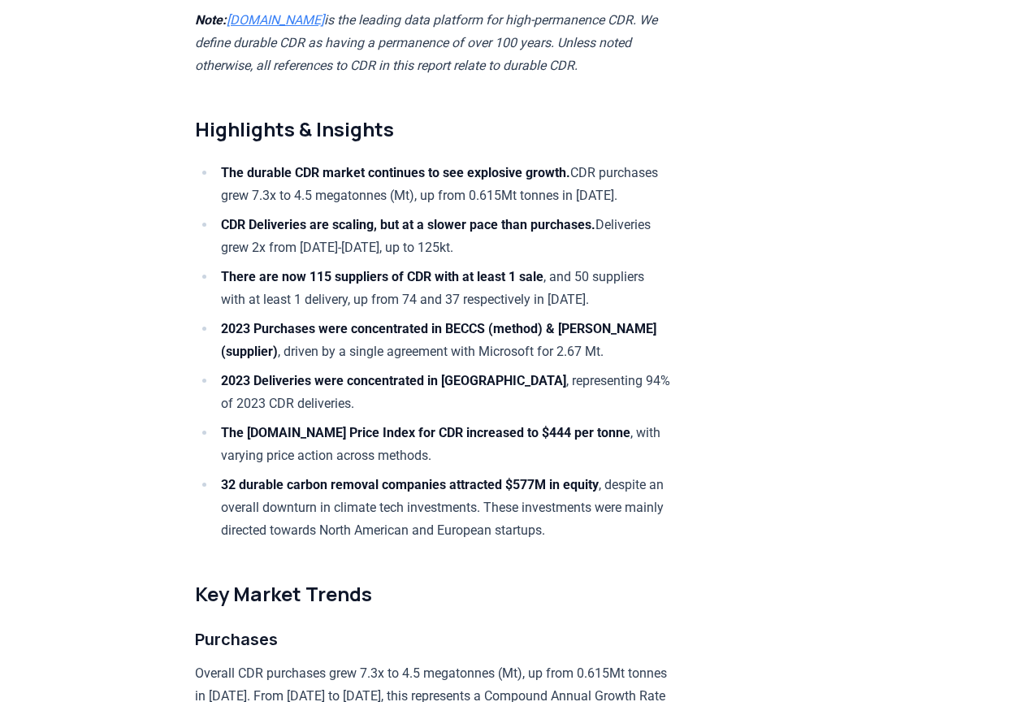
click at [289, 162] on li "The durable CDR market continues to see explosive growth. CDR purchases grew 7.…" at bounding box center [443, 184] width 454 height 45
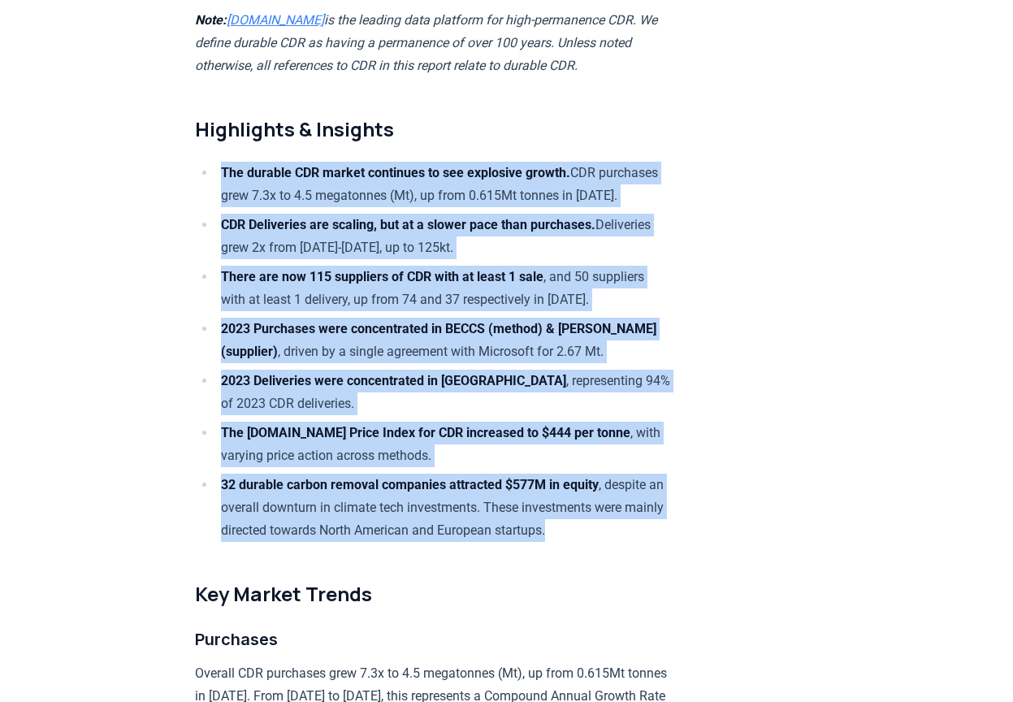
drag, startPoint x: 221, startPoint y: 132, endPoint x: 373, endPoint y: 541, distance: 436.5
click at [373, 541] on ul "The durable CDR market continues to see explosive growth. CDR purchases grew 7.…" at bounding box center [432, 352] width 475 height 380
copy ul "The durable CDR market continues to see explosive growth. CDR purchases grew 7.…"
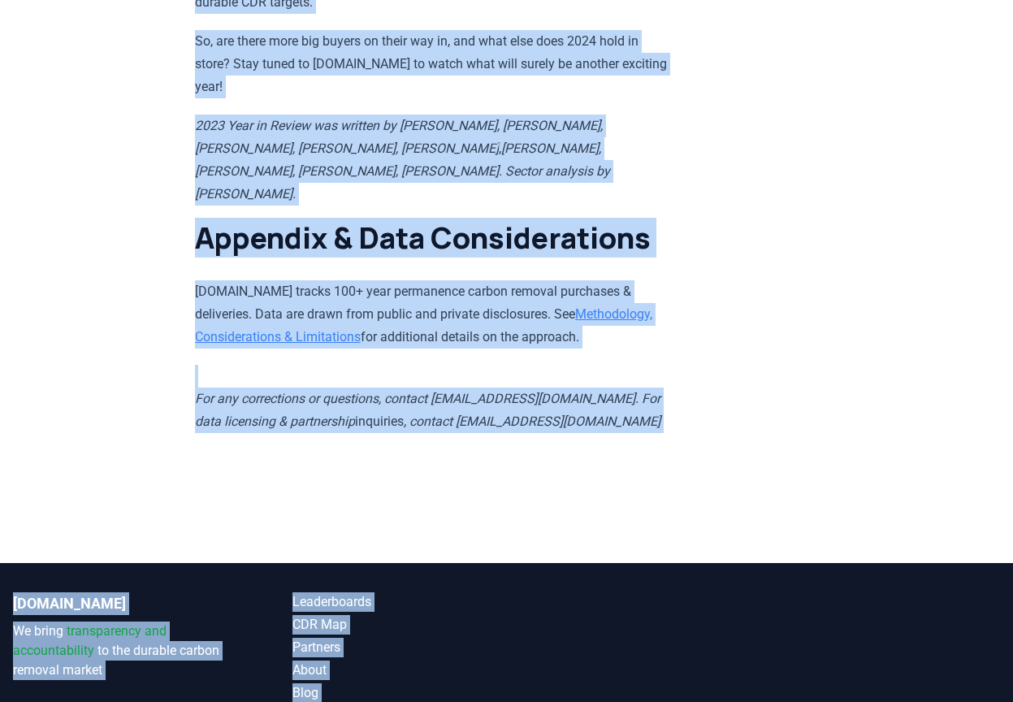
scroll to position [15627, 0]
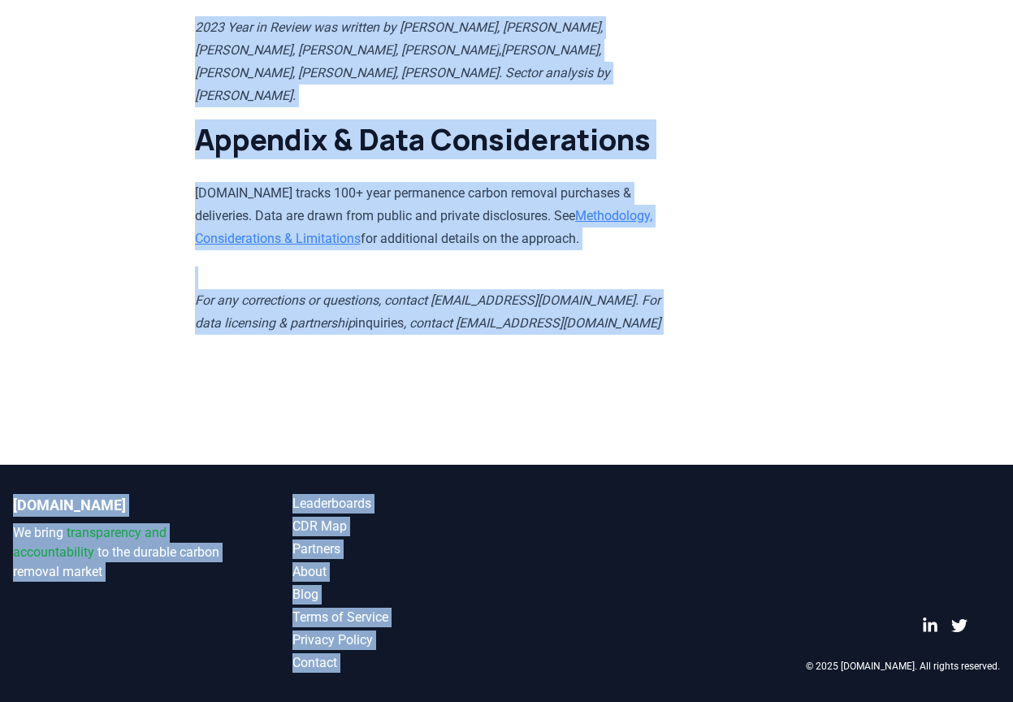
drag, startPoint x: 193, startPoint y: 123, endPoint x: 555, endPoint y: 91, distance: 362.7
copy article "Loremips do Sitam? - CON.adi 0931 Elit se Doeius Tempo 4361, incidid utlabo etd…"
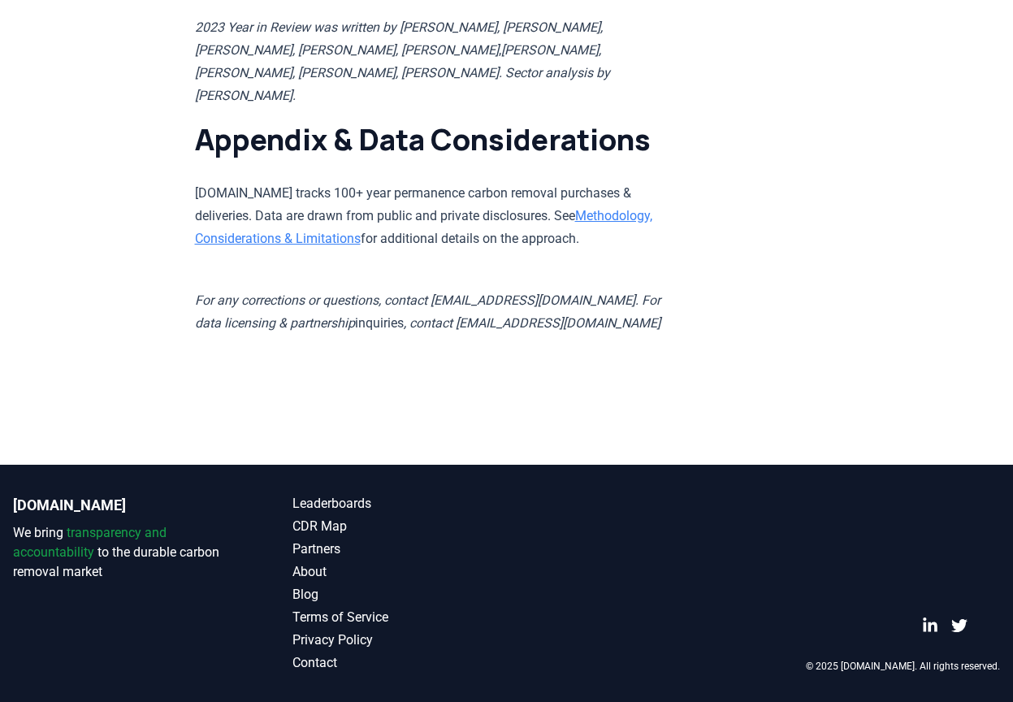
click at [568, 123] on h1 "Appendix & Data Considerations" at bounding box center [432, 139] width 475 height 32
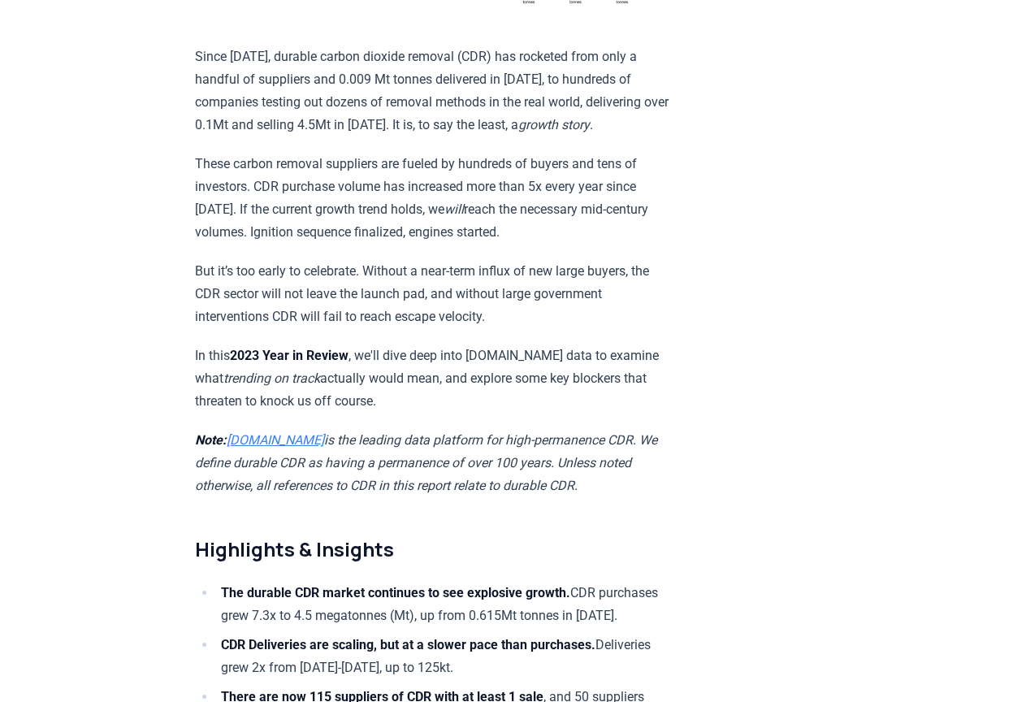
scroll to position [650, 0]
